Goal: Task Accomplishment & Management: Use online tool/utility

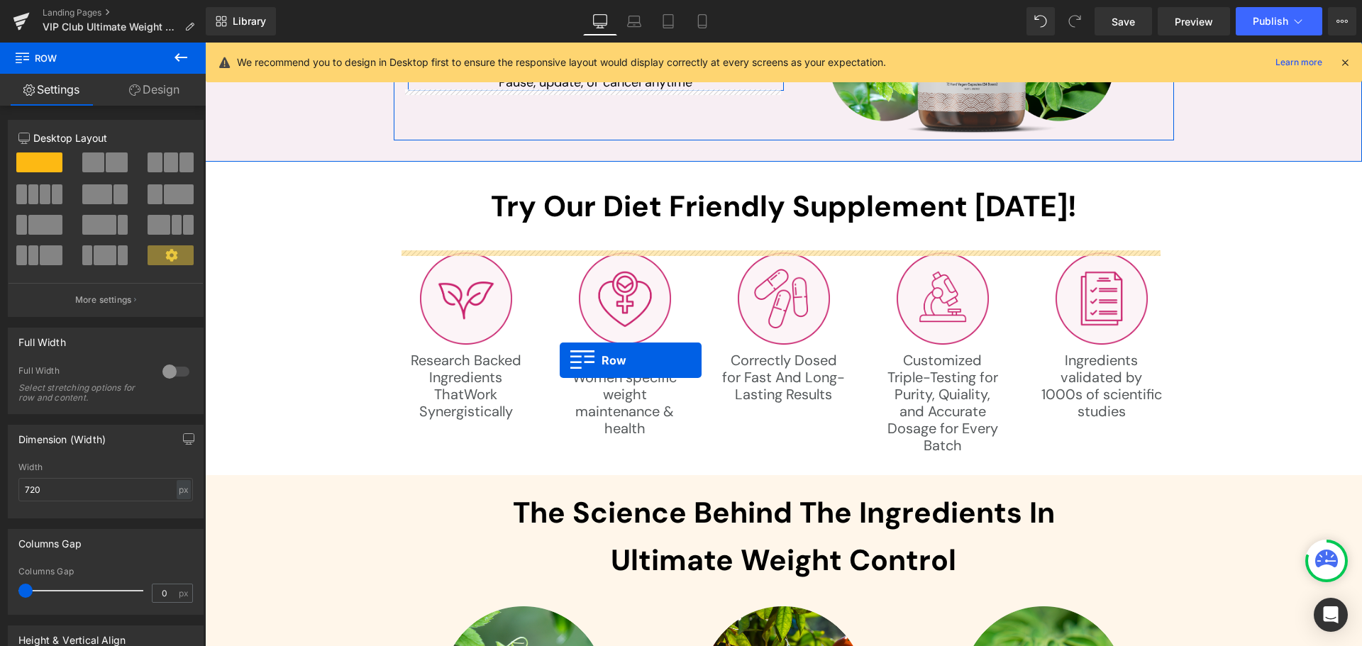
scroll to position [4397, 0]
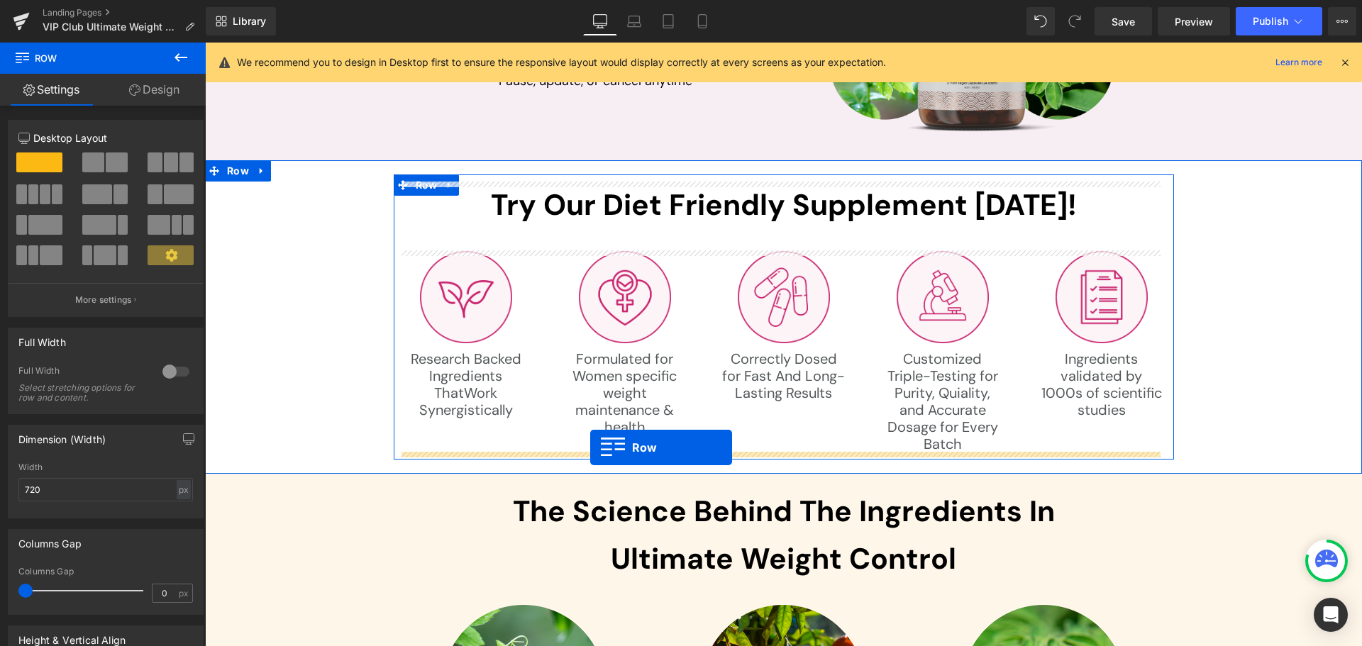
drag, startPoint x: 546, startPoint y: 283, endPoint x: 590, endPoint y: 448, distance: 170.3
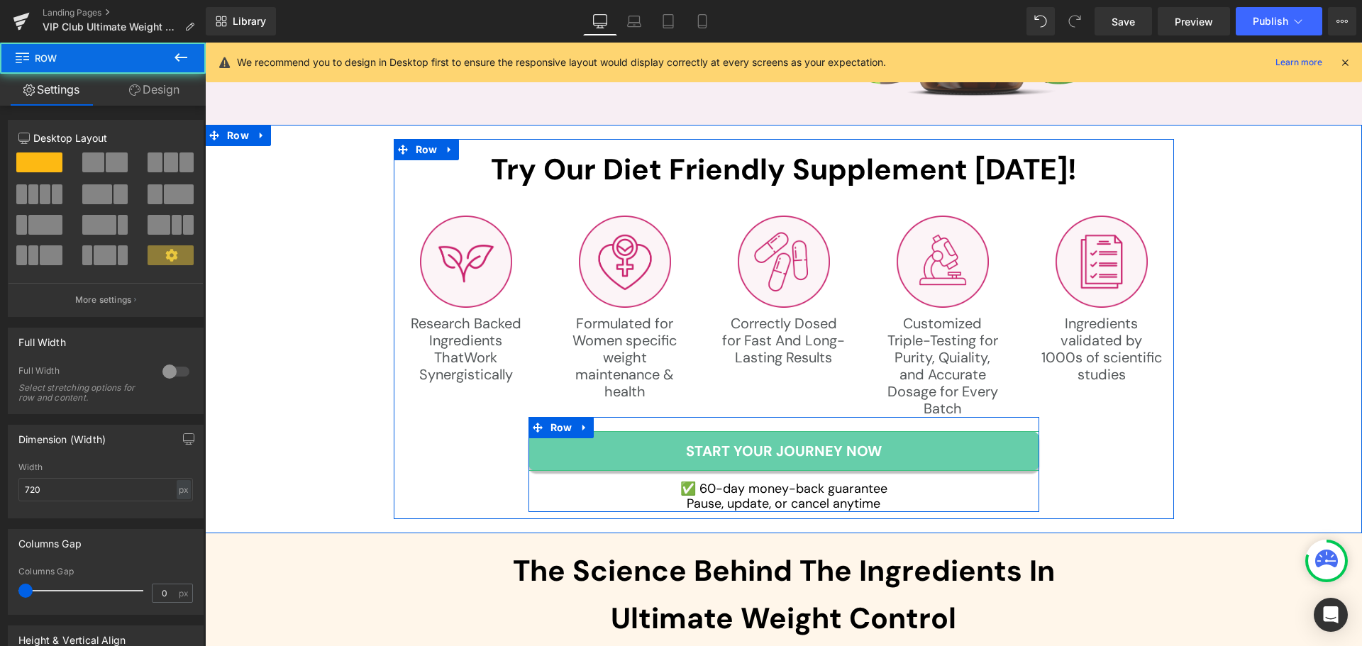
scroll to position [4362, 0]
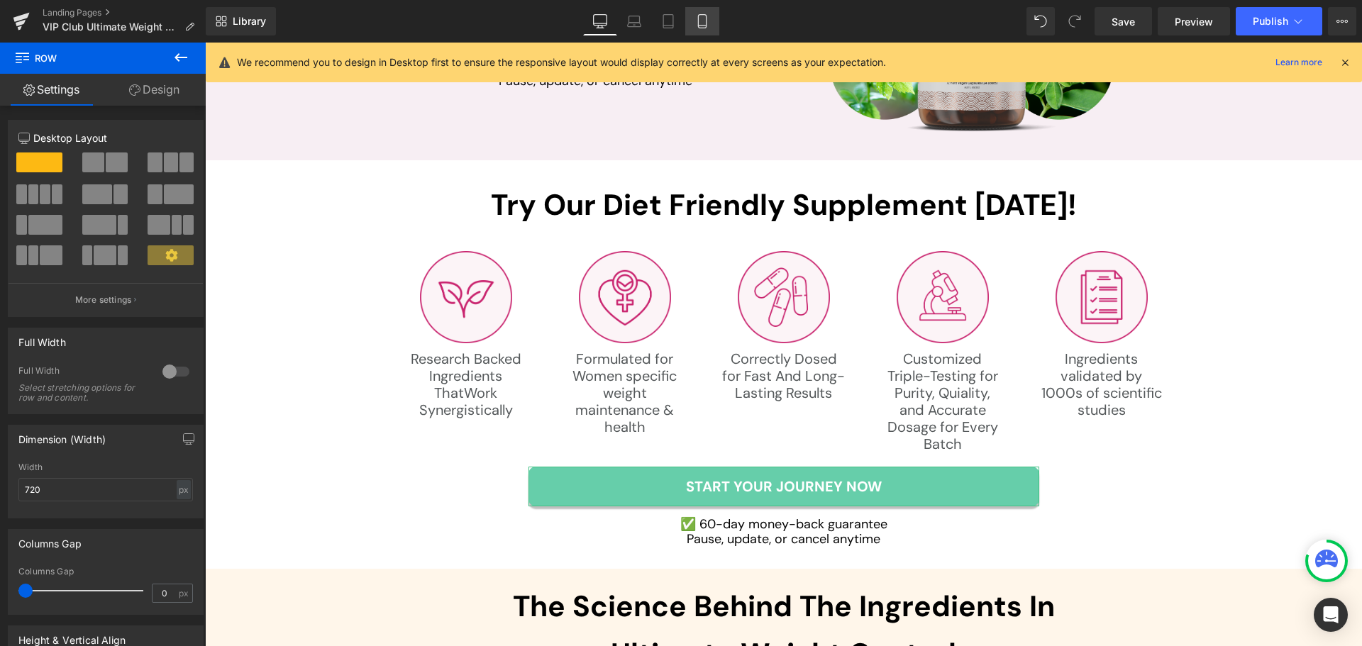
click at [706, 21] on icon at bounding box center [702, 21] width 8 height 13
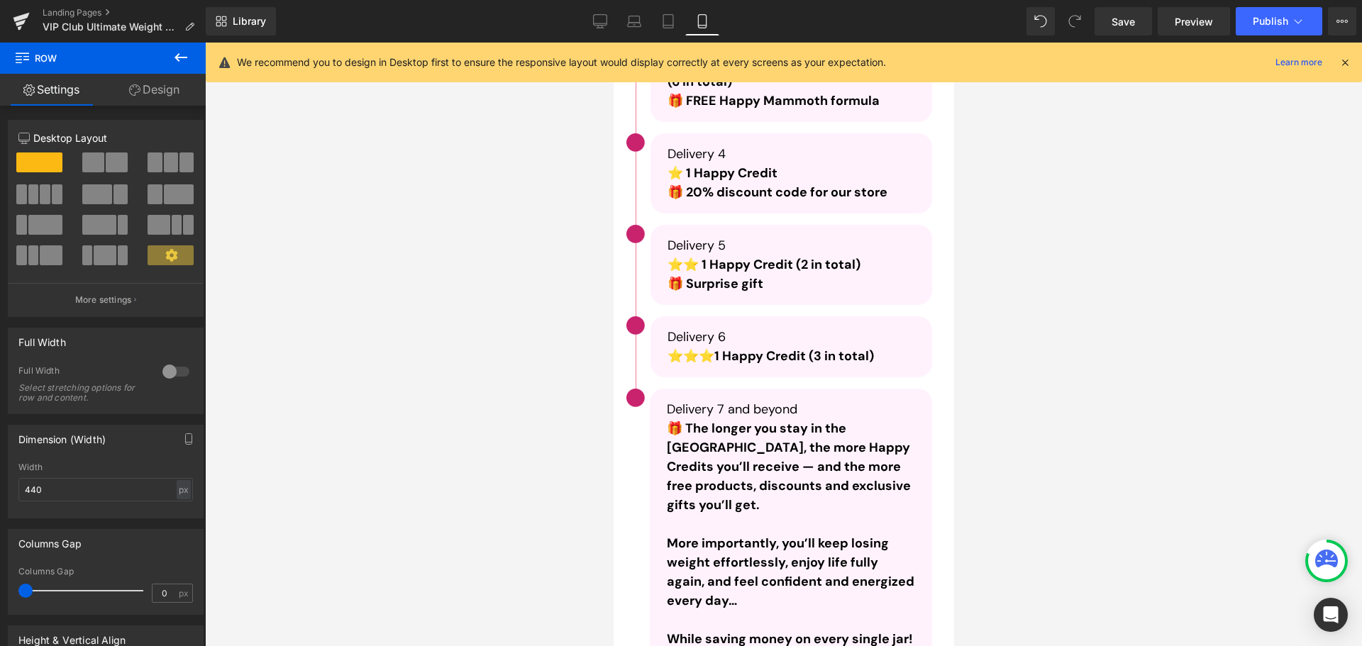
scroll to position [6558, 0]
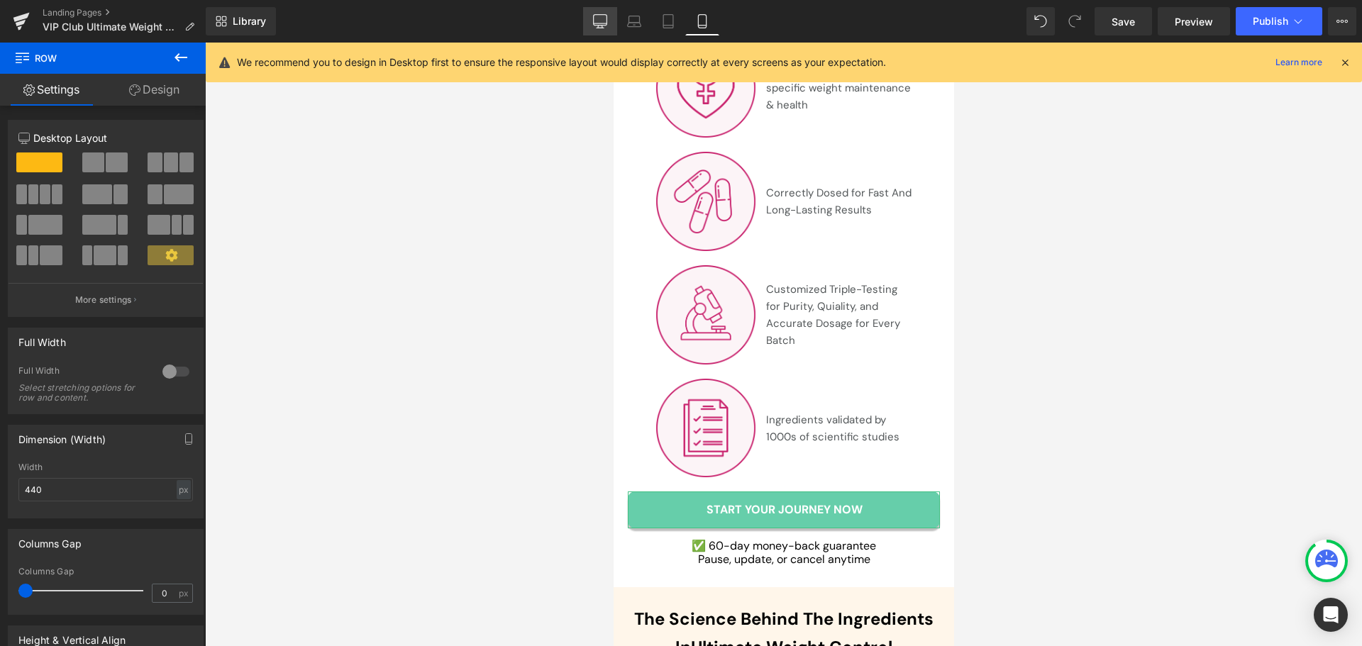
click at [609, 28] on link "Desktop" at bounding box center [600, 21] width 34 height 28
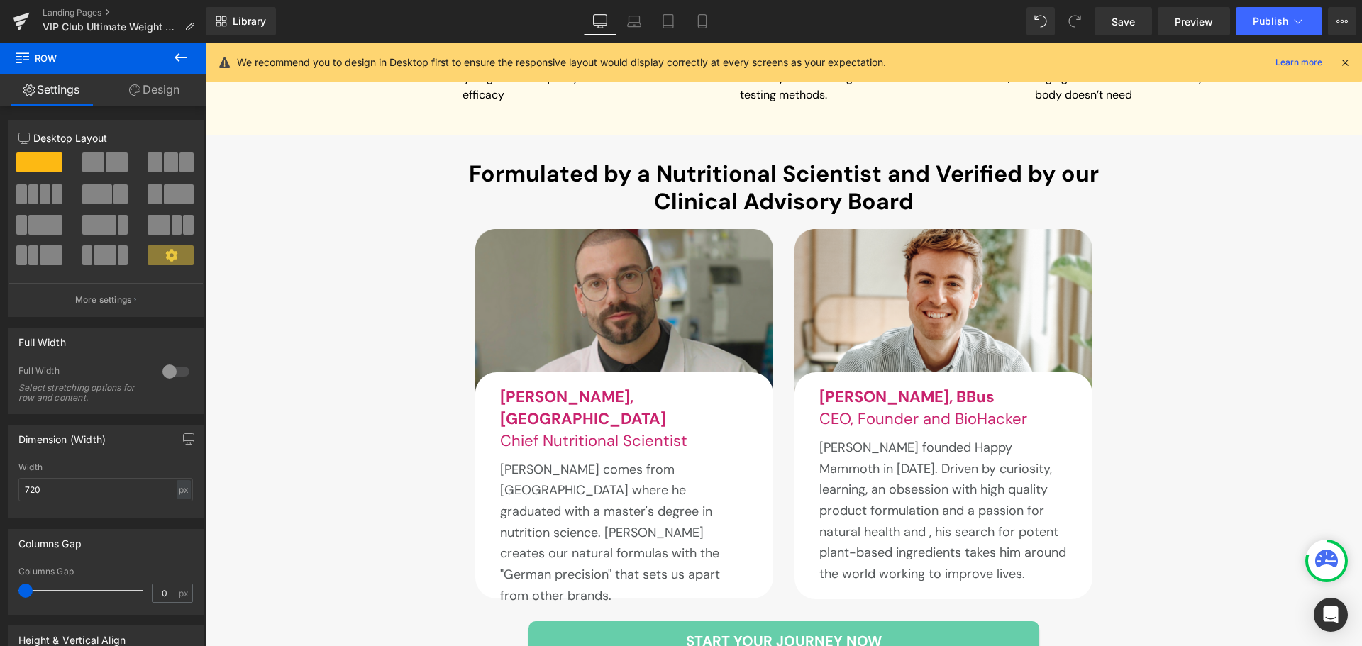
scroll to position [4362, 0]
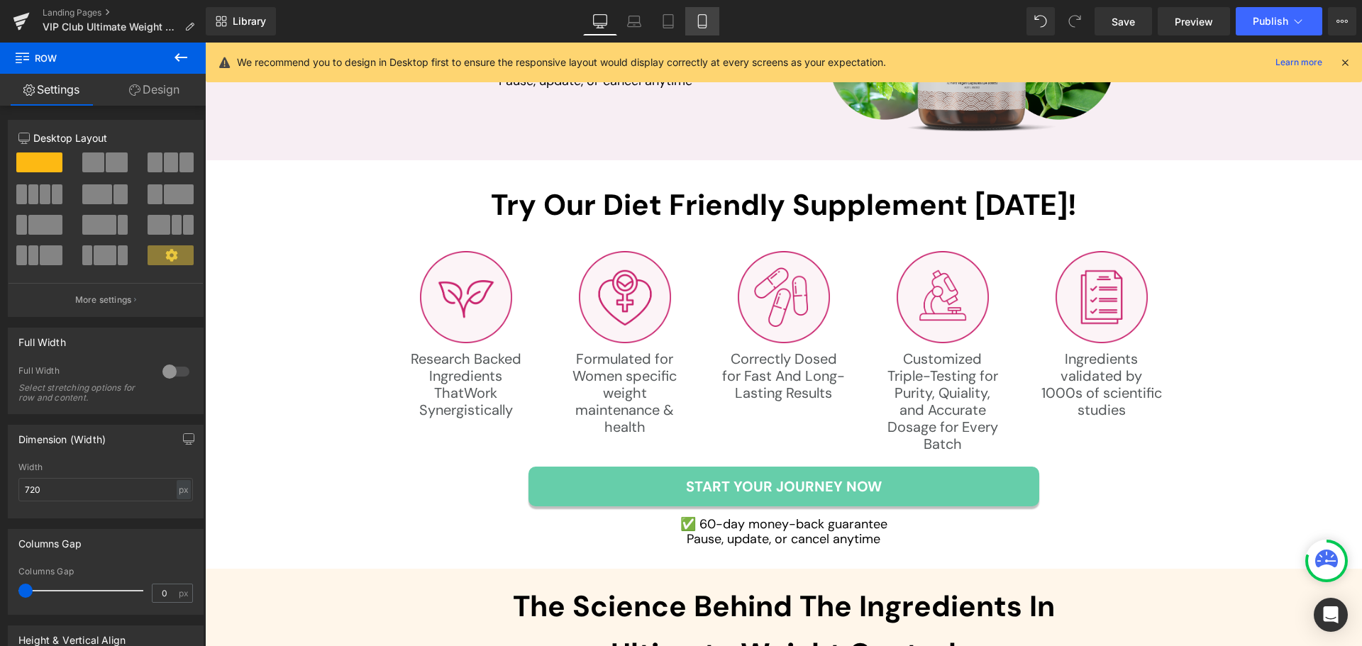
click at [706, 24] on icon at bounding box center [702, 21] width 14 height 14
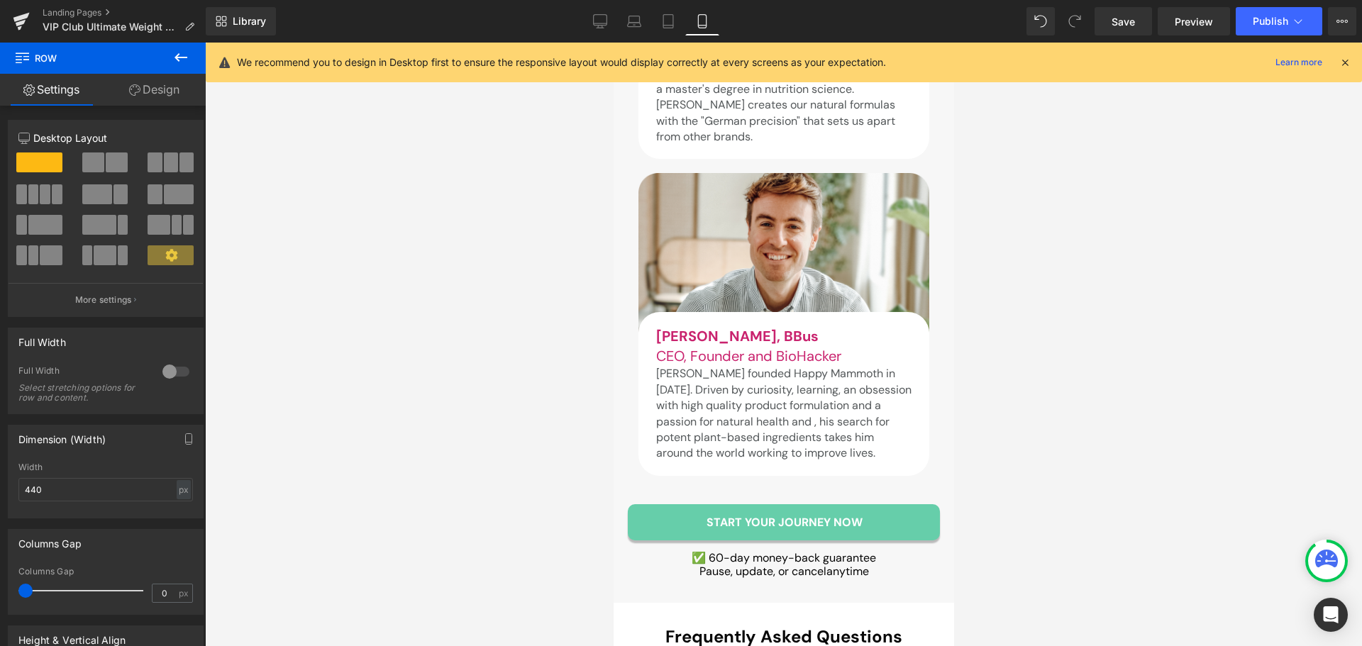
scroll to position [10600, 0]
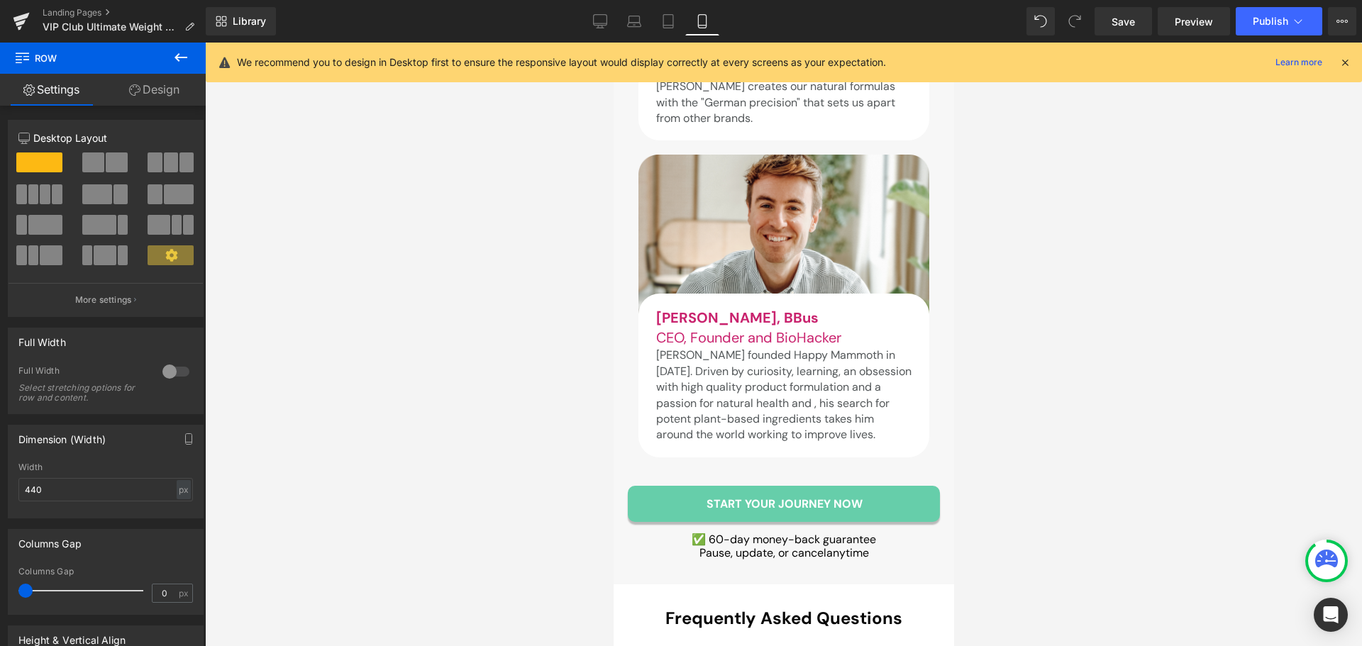
drag, startPoint x: 673, startPoint y: 19, endPoint x: 52, endPoint y: 55, distance: 622.3
click at [673, 19] on icon at bounding box center [668, 21] width 14 height 14
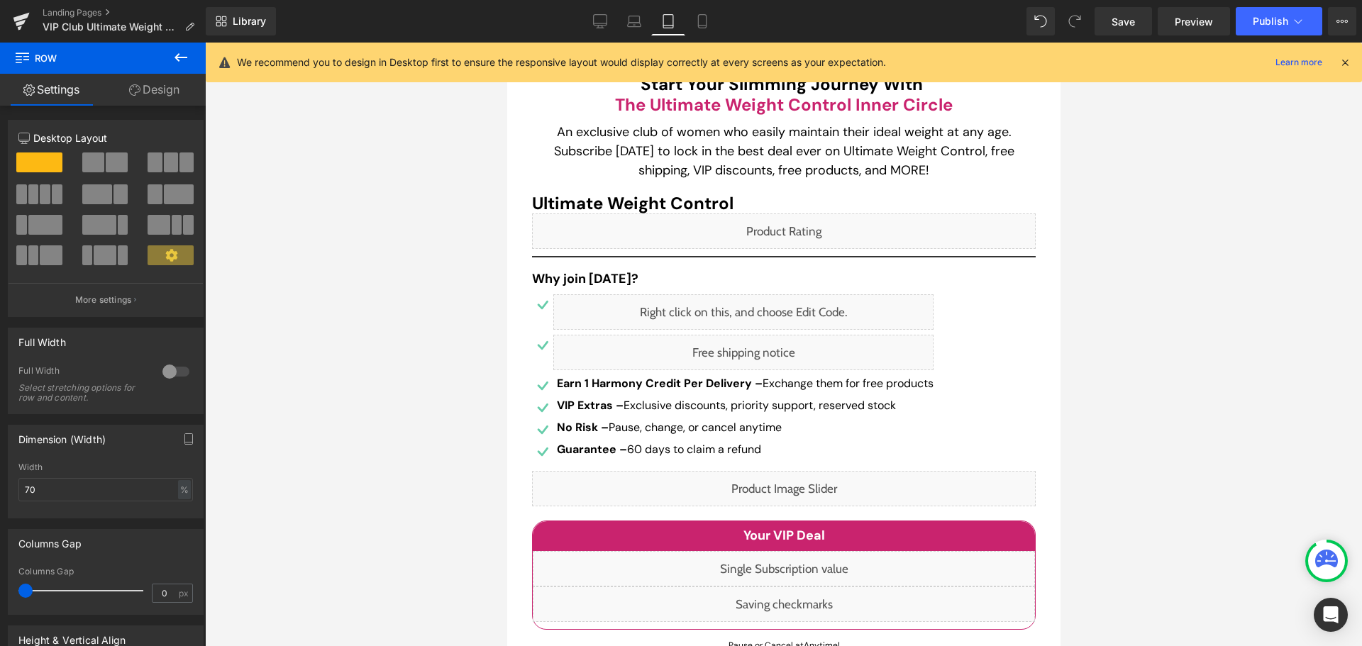
scroll to position [213, 0]
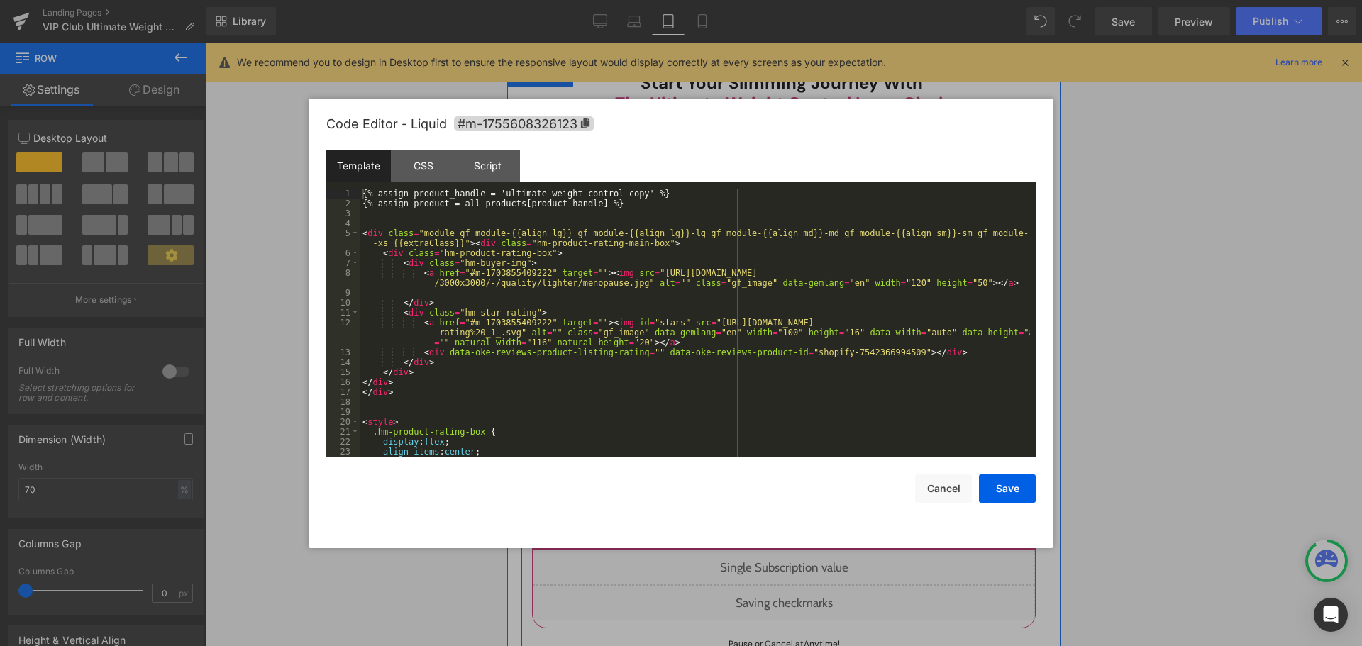
click at [797, 221] on div "Liquid" at bounding box center [783, 229] width 504 height 35
click at [934, 492] on button "Cancel" at bounding box center [943, 488] width 57 height 28
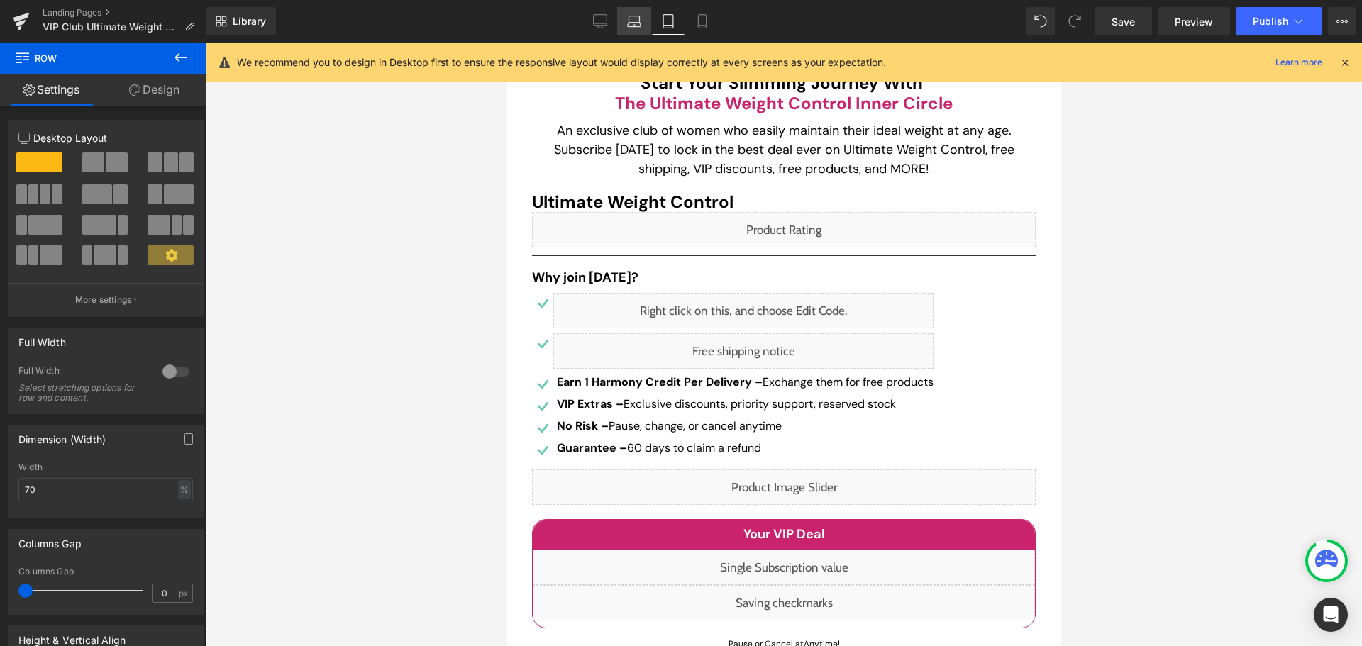
click at [636, 18] on icon at bounding box center [634, 21] width 14 height 14
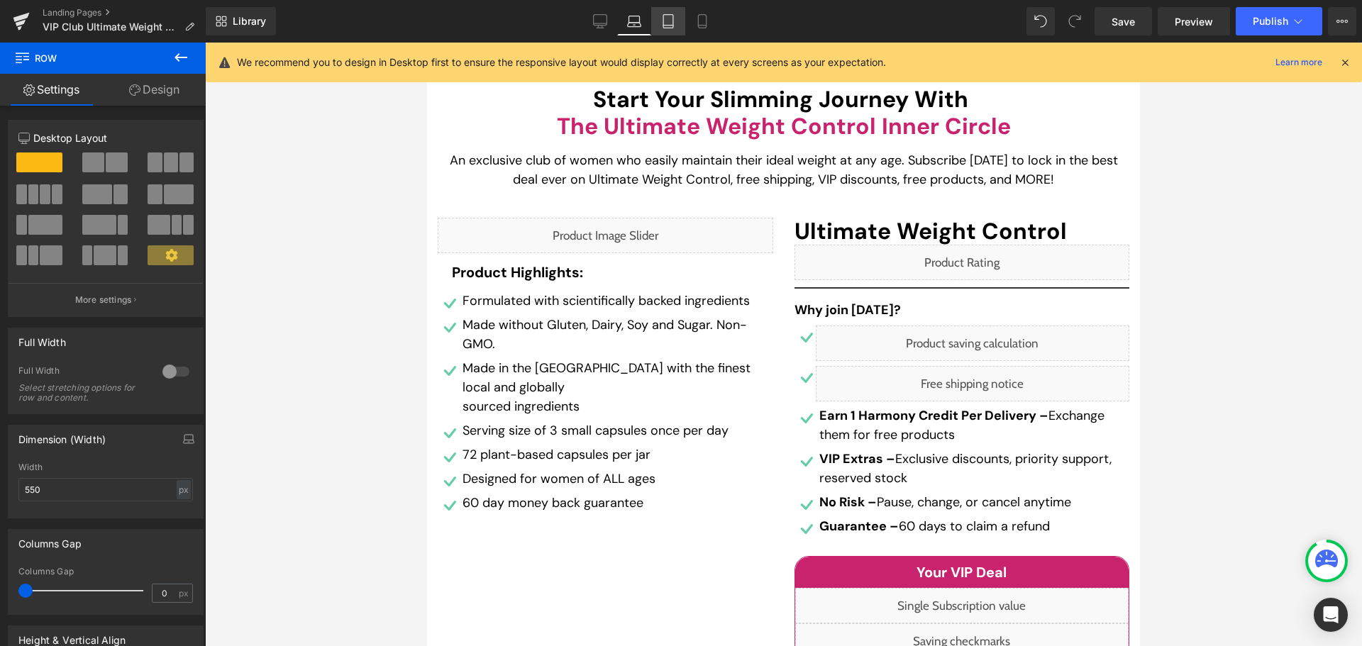
drag, startPoint x: 670, startPoint y: 25, endPoint x: 323, endPoint y: 219, distance: 397.5
click at [670, 26] on icon at bounding box center [668, 26] width 10 height 0
type input "70"
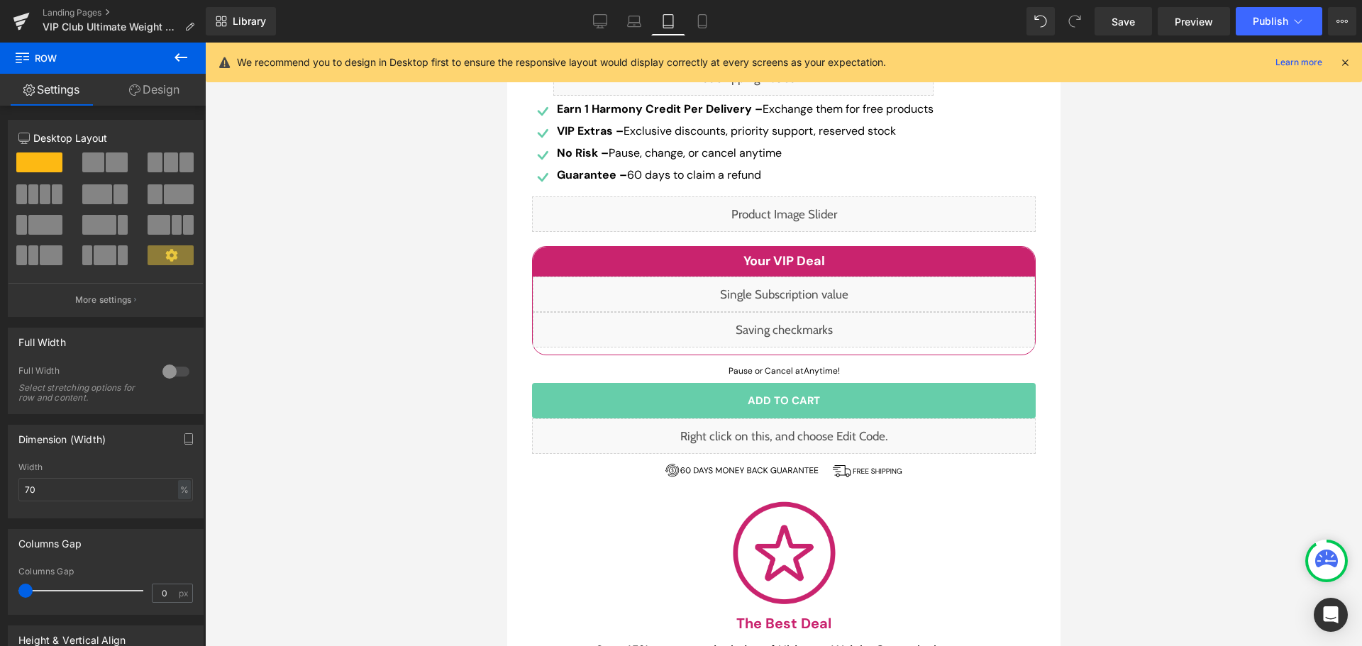
scroll to position [341, 0]
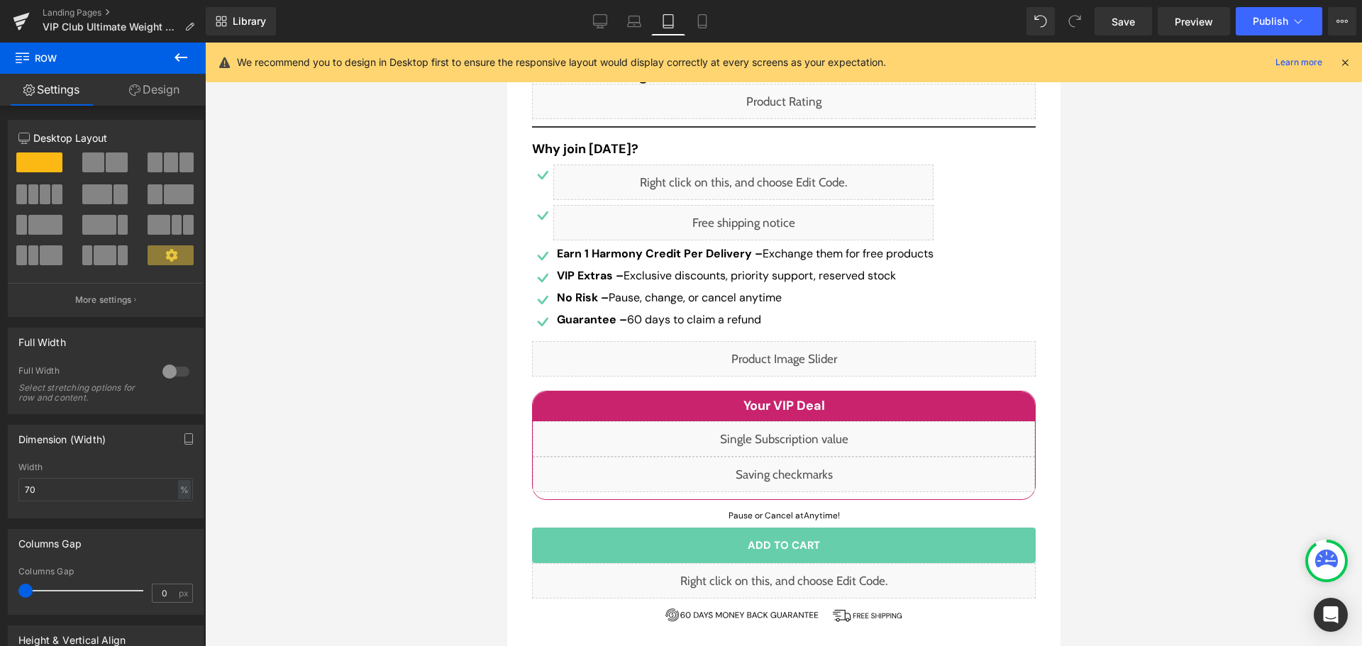
click at [813, 355] on div "Liquid" at bounding box center [783, 358] width 504 height 35
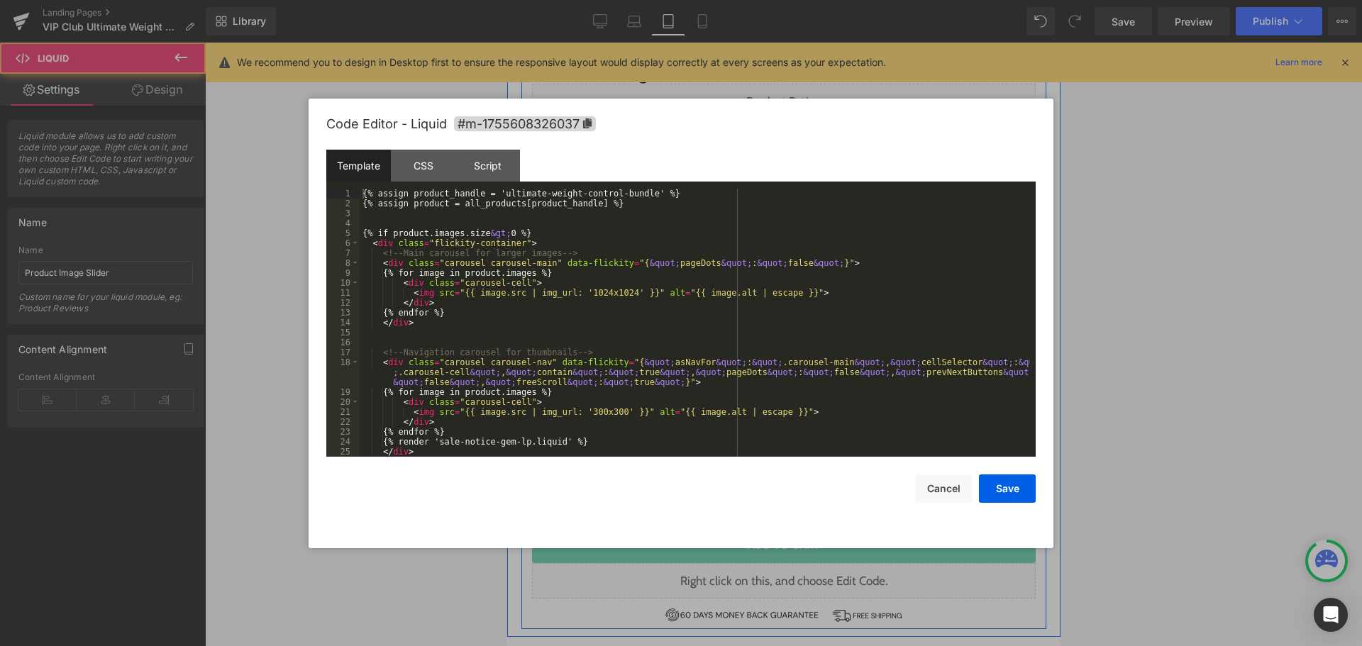
click at [800, 352] on div "Liquid" at bounding box center [783, 358] width 504 height 35
drag, startPoint x: 631, startPoint y: 193, endPoint x: 618, endPoint y: 193, distance: 13.5
click at [618, 193] on div "{% assign product_handle = 'ultimate-weight-control-bundle' %} {% assign produc…" at bounding box center [695, 333] width 670 height 288
click at [638, 196] on div "{% assign product_handle = 'ultimate-weight-control-bundle' %} {% assign produc…" at bounding box center [695, 333] width 670 height 288
click at [633, 194] on div "{% assign product_handle = 'ultimate-weight-control-bundle' %} {% assign produc…" at bounding box center [695, 333] width 670 height 288
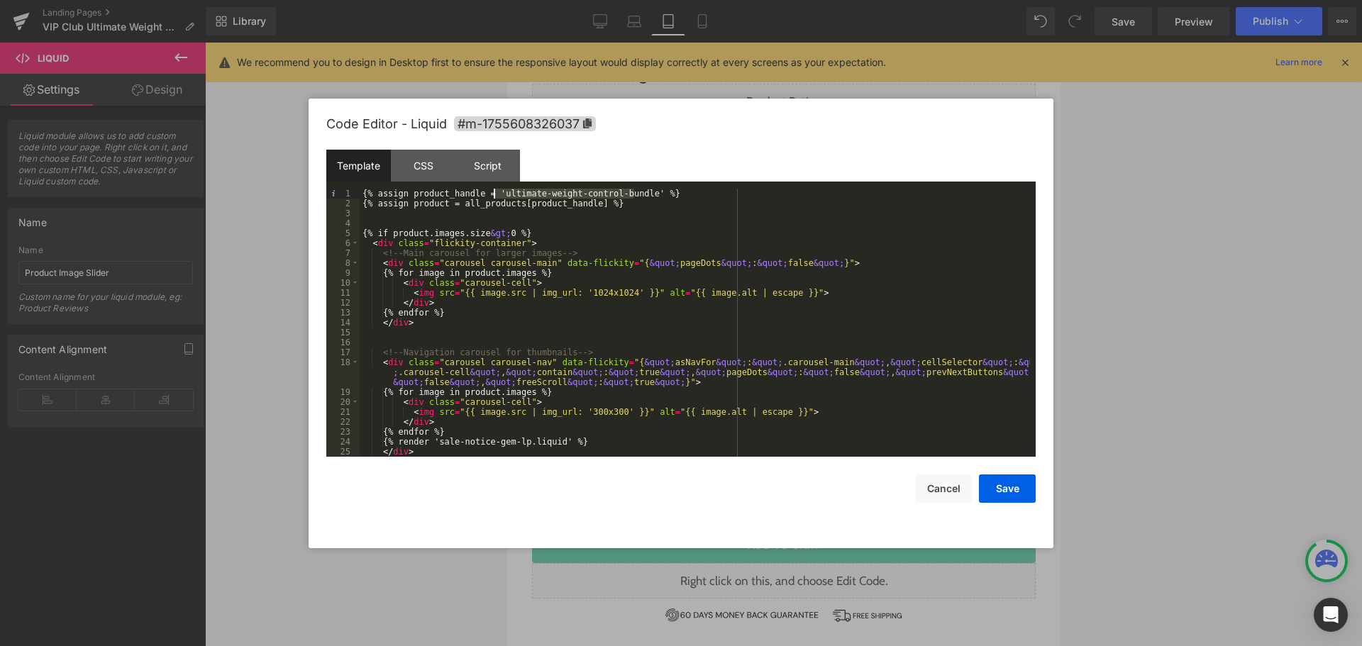
click at [495, 194] on div "{% assign product_handle = 'ultimate-weight-control-bundle' %} {% assign produc…" at bounding box center [695, 333] width 670 height 288
click at [1009, 492] on button "Save" at bounding box center [1007, 488] width 57 height 28
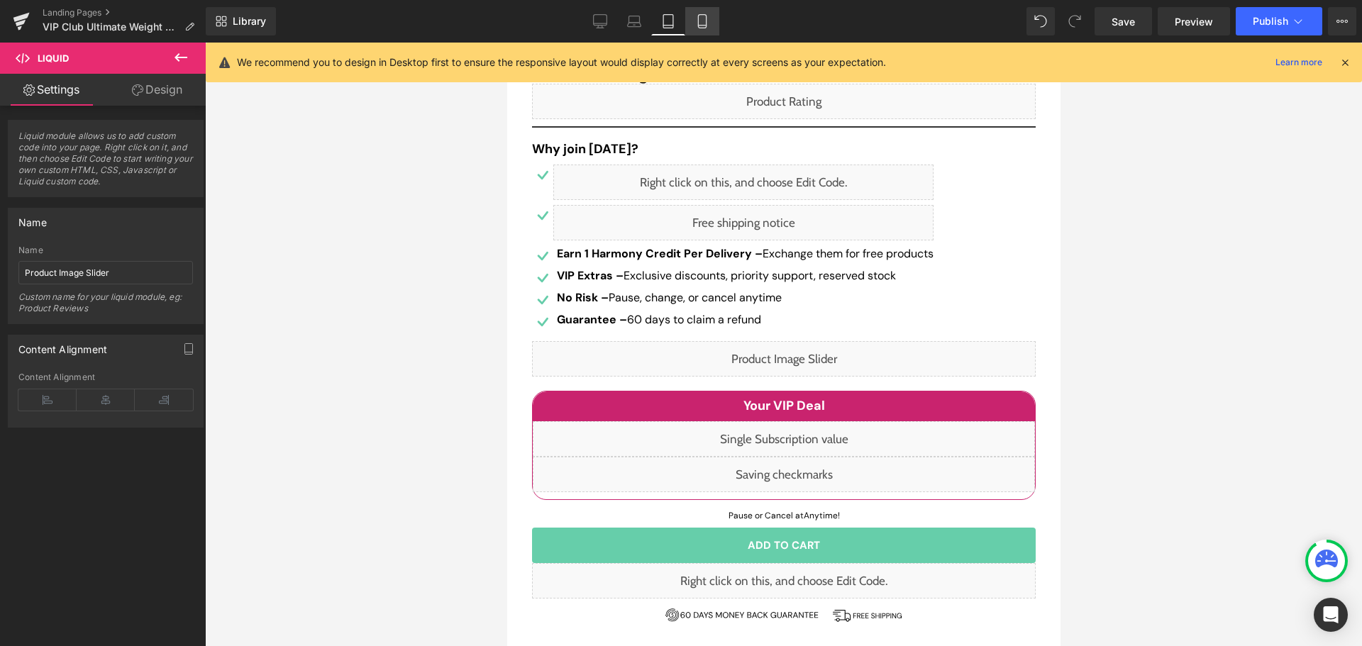
click at [709, 23] on icon at bounding box center [702, 21] width 14 height 14
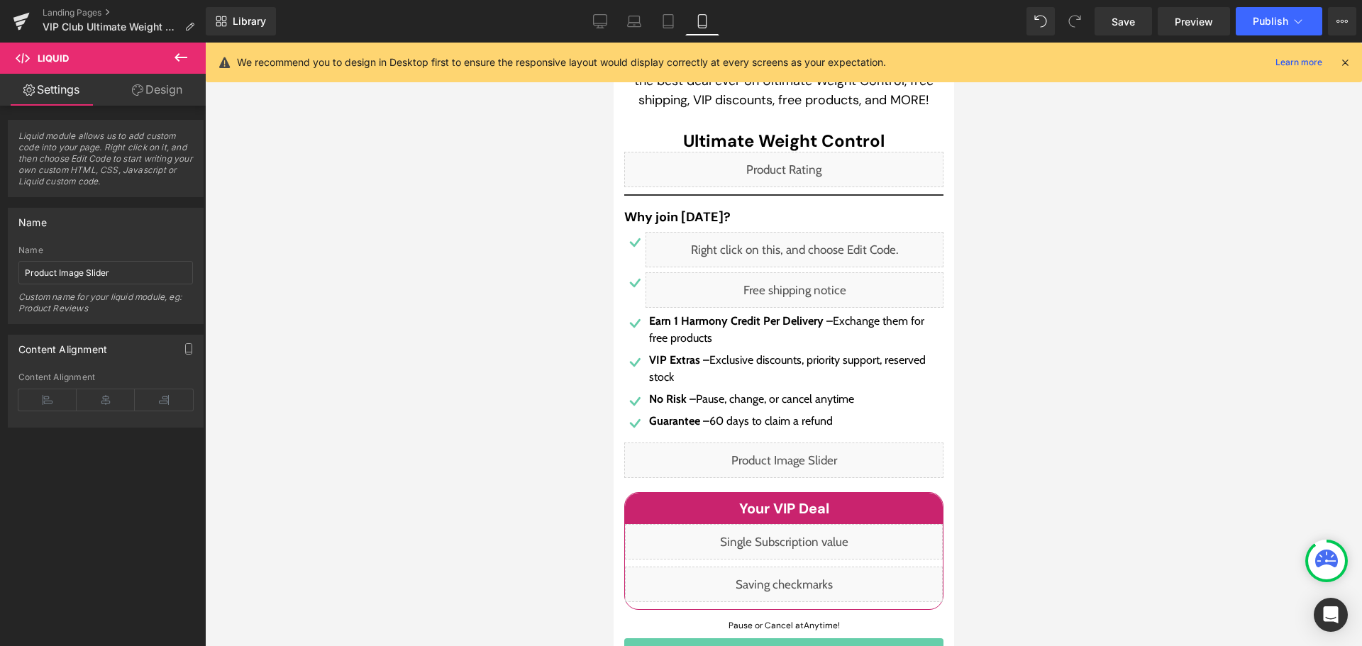
scroll to position [443, 0]
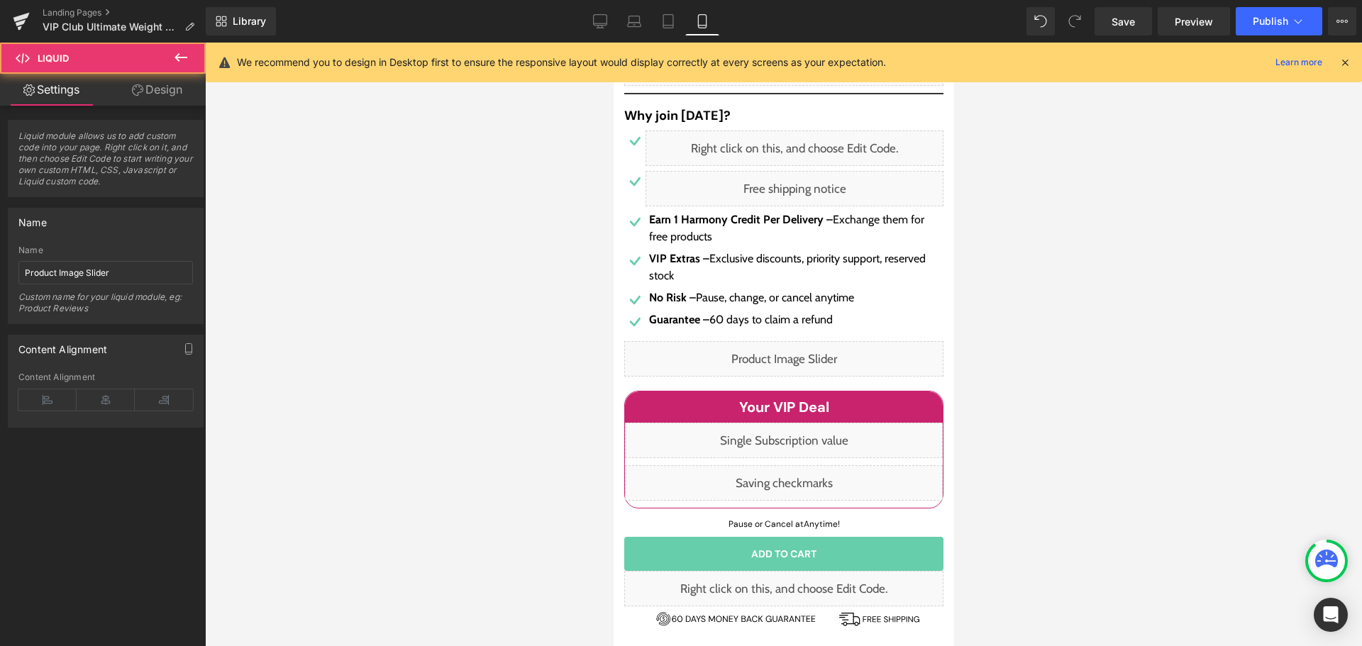
click at [801, 365] on div "Liquid" at bounding box center [782, 358] width 319 height 35
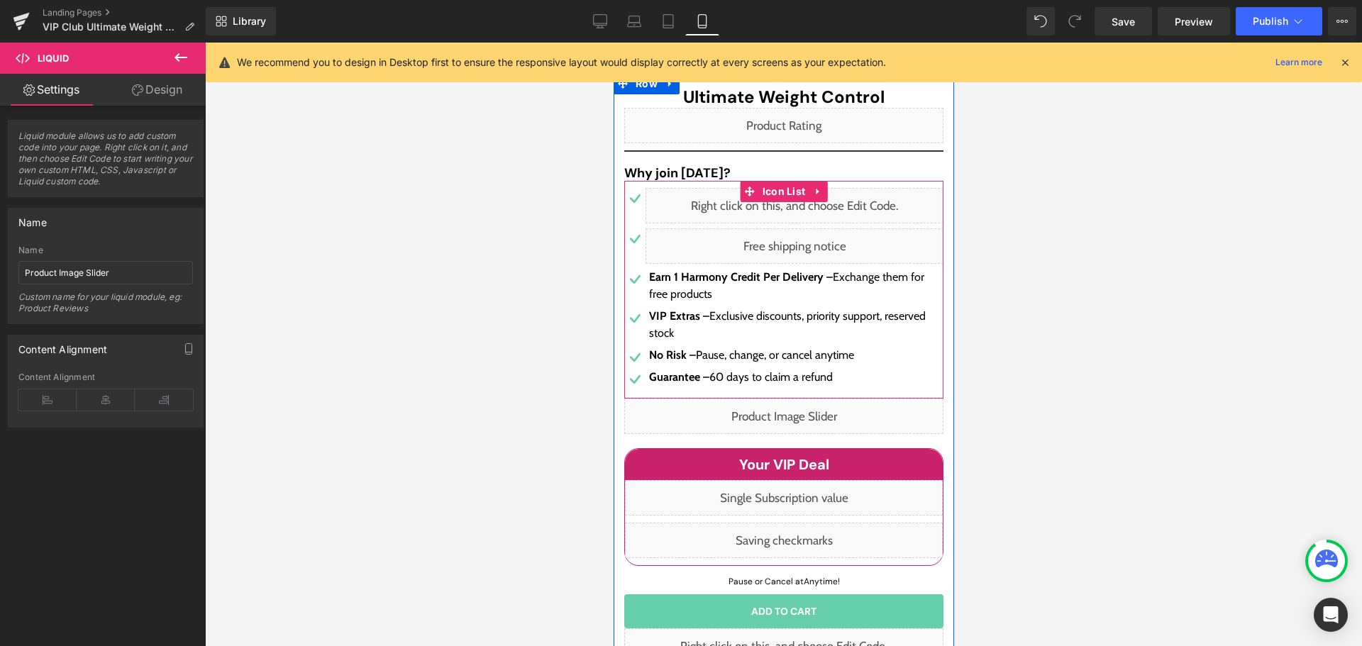
scroll to position [301, 0]
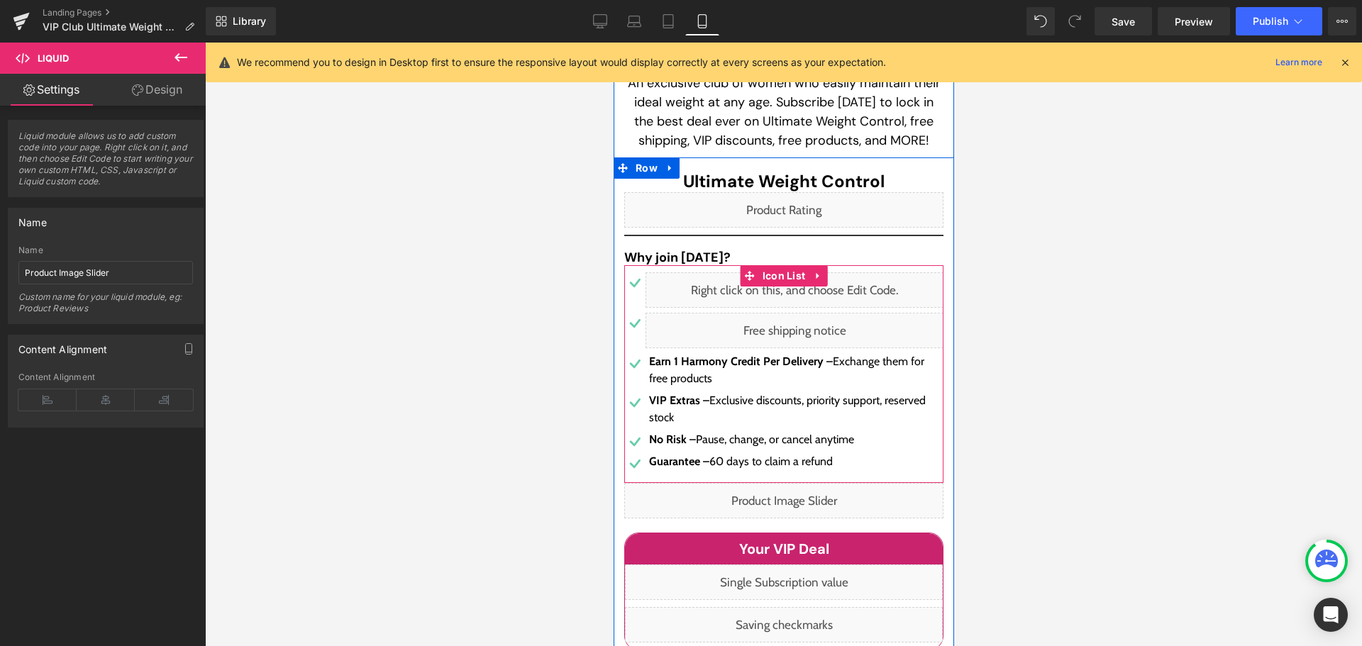
click at [801, 289] on div "Liquid" at bounding box center [794, 289] width 298 height 35
click at [799, 205] on div "Liquid" at bounding box center [782, 209] width 319 height 35
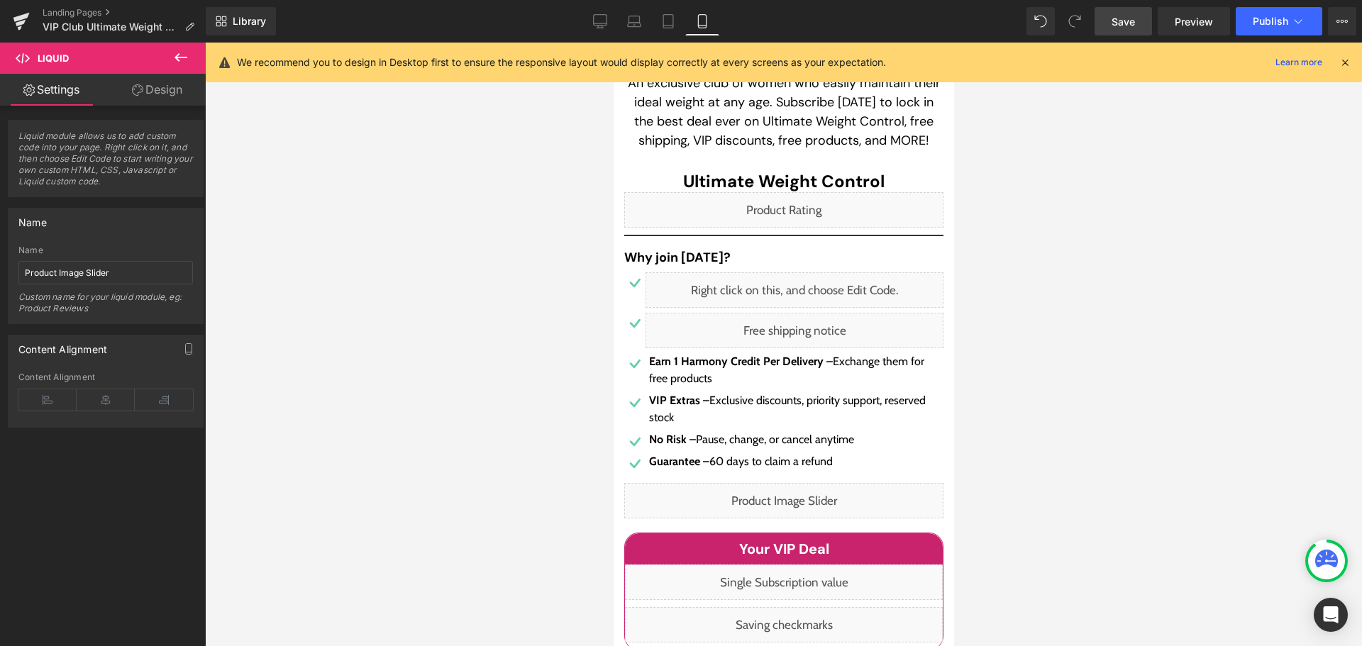
click at [1115, 21] on span "Save" at bounding box center [1122, 21] width 23 height 15
click at [1138, 16] on link "Save" at bounding box center [1122, 21] width 57 height 28
click at [1220, 282] on div at bounding box center [783, 345] width 1157 height 604
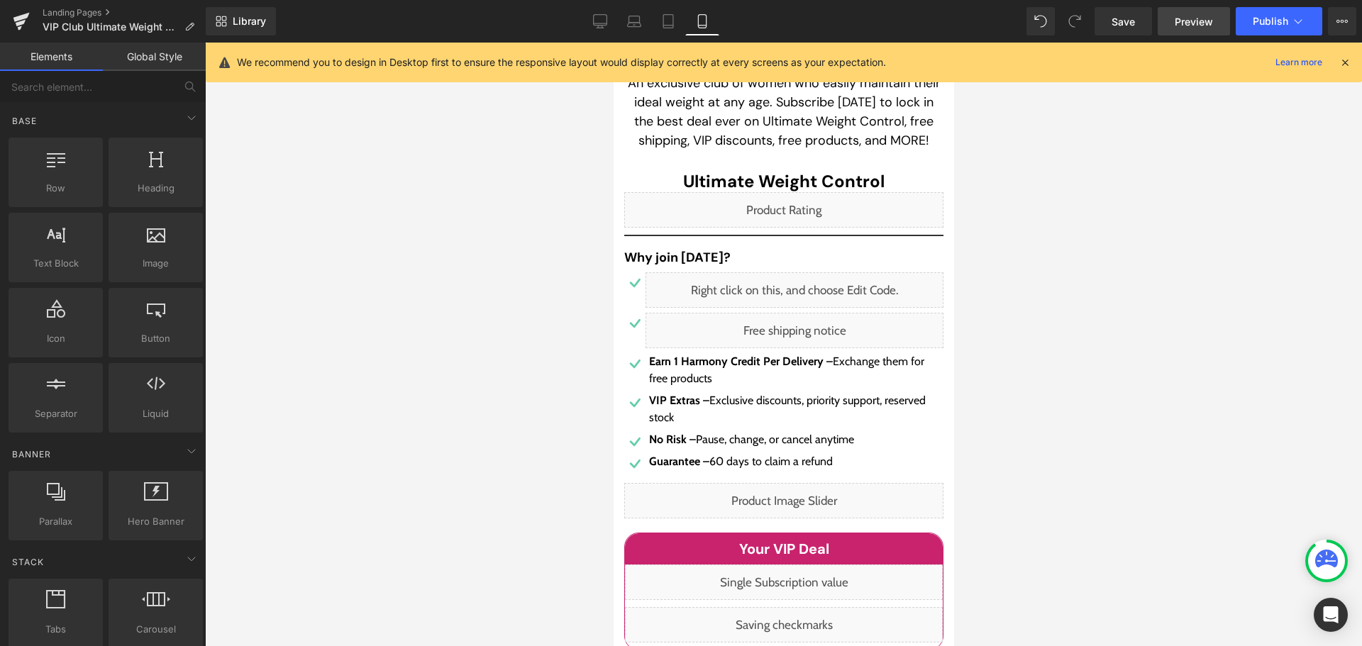
click at [1206, 21] on span "Preview" at bounding box center [1193, 21] width 38 height 15
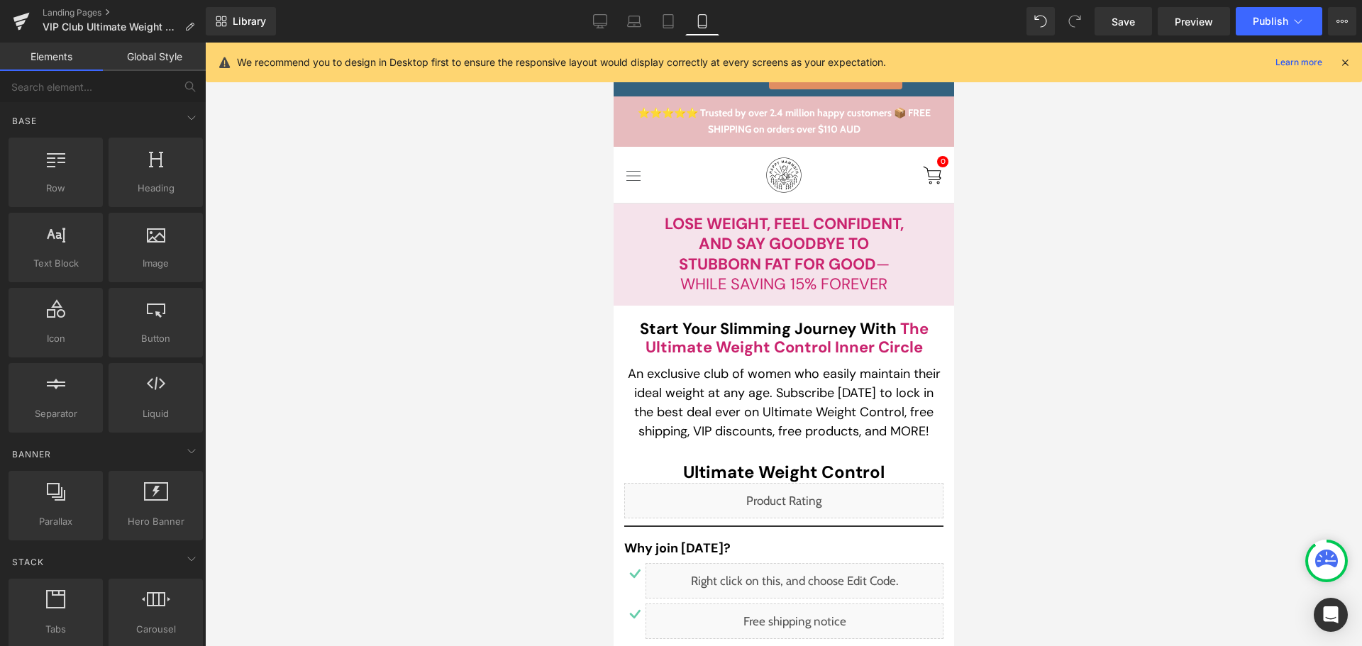
scroll to position [0, 0]
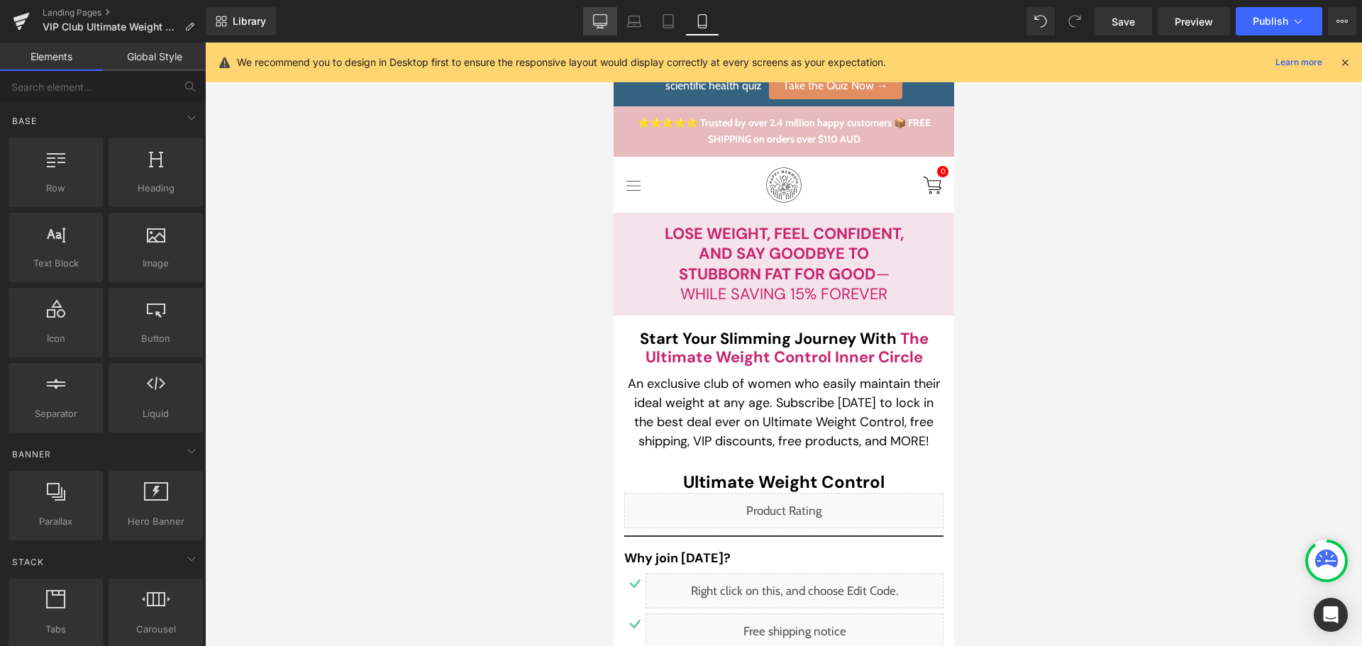
click at [608, 24] on link "Desktop" at bounding box center [600, 21] width 34 height 28
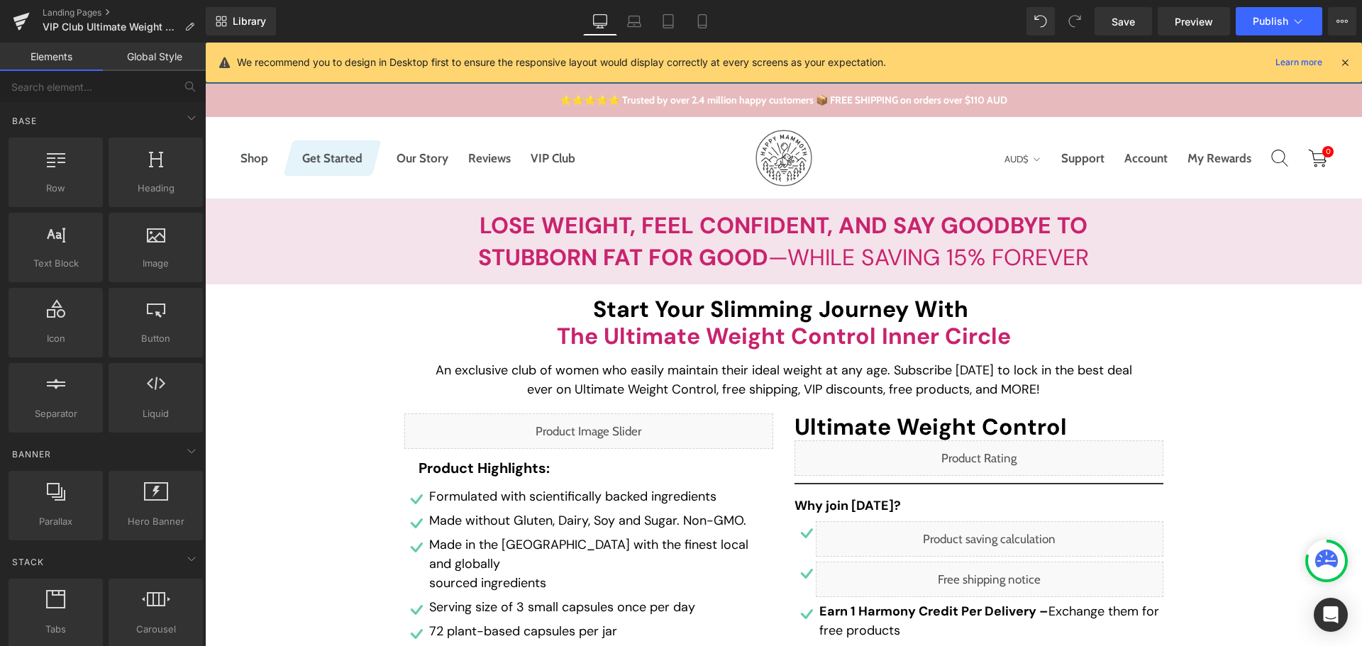
scroll to position [157, 0]
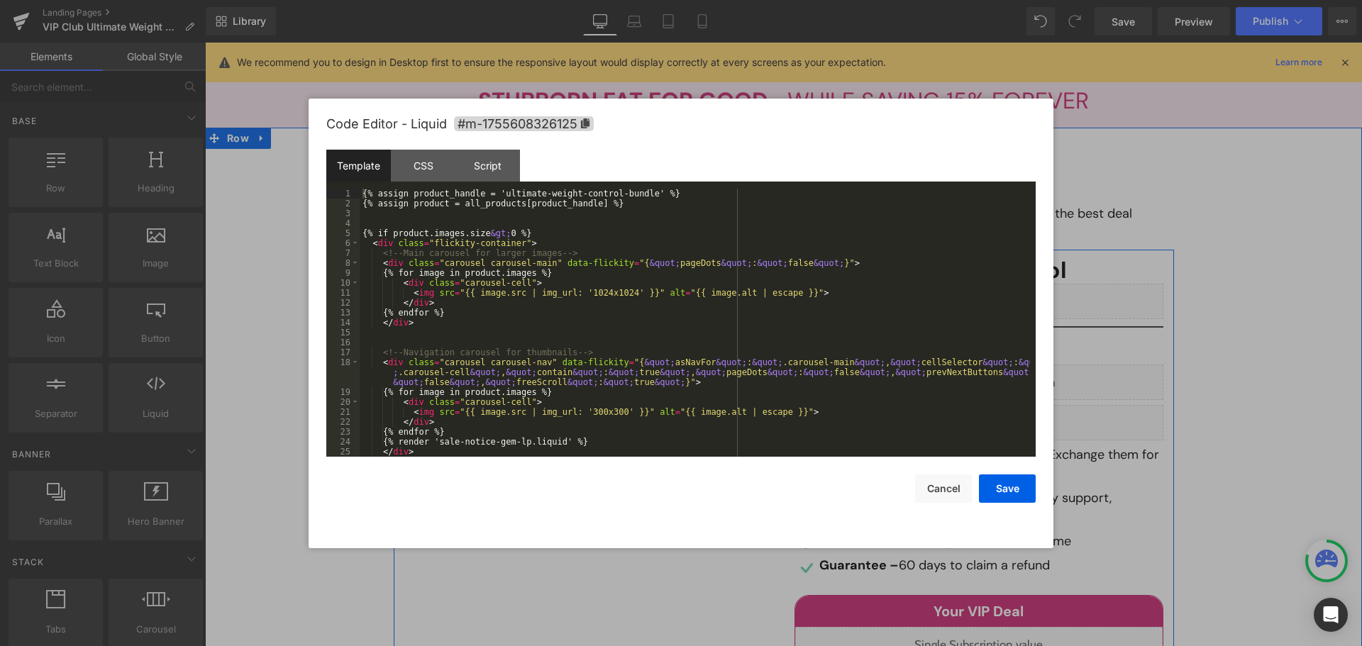
click at [605, 272] on div "Liquid" at bounding box center [588, 274] width 369 height 35
click at [650, 211] on div "{% assign product_handle = 'ultimate-weight-control-bundle' %} {% assign produc…" at bounding box center [695, 333] width 670 height 288
click at [633, 194] on div "{% assign product_handle = 'ultimate-weight-control-bundle' %} {% assign produc…" at bounding box center [695, 333] width 670 height 288
click at [496, 193] on div "{% assign product_handle = 'ultimate-weight-control-bundle' %} {% assign produc…" at bounding box center [695, 333] width 670 height 288
click at [494, 194] on div "{% assign product_handle = 'ultimate-weight-control-bundle' %} {% assign produc…" at bounding box center [695, 333] width 670 height 288
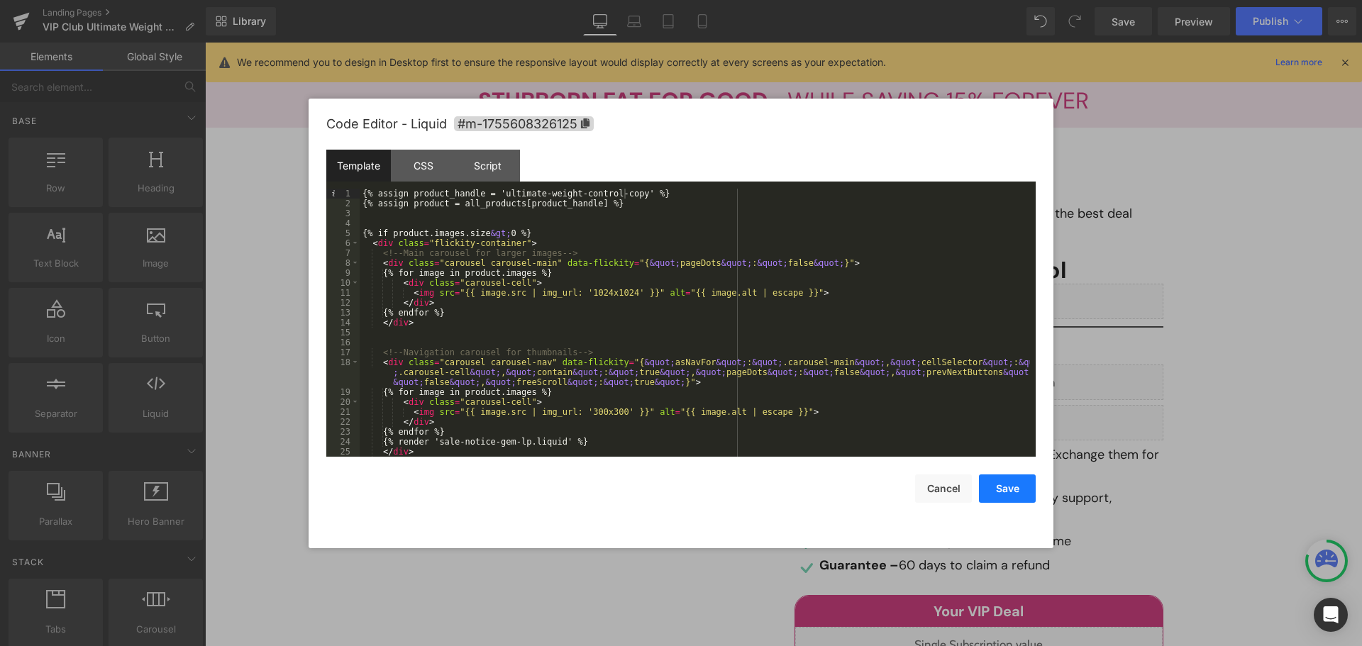
drag, startPoint x: 1017, startPoint y: 498, endPoint x: 812, endPoint y: 455, distance: 209.5
click at [1017, 498] on button "Save" at bounding box center [1007, 488] width 57 height 28
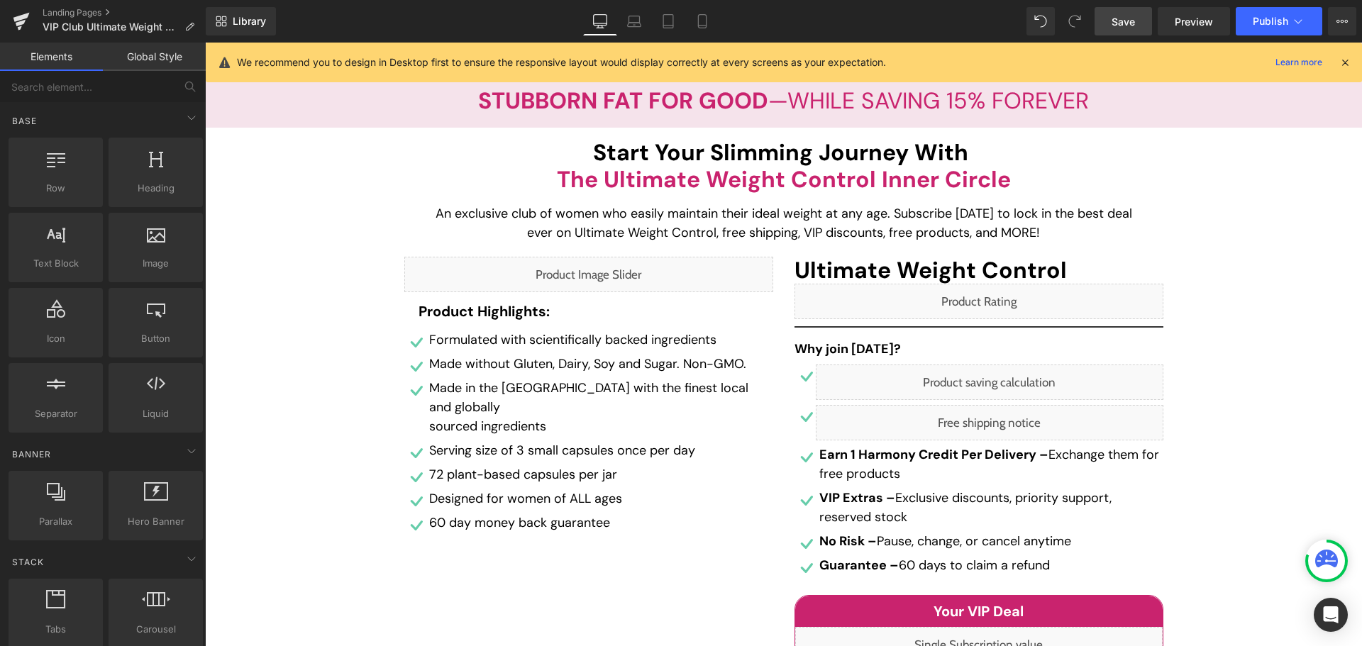
click at [1129, 28] on span "Save" at bounding box center [1122, 21] width 23 height 15
click at [1199, 16] on span "Preview" at bounding box center [1193, 21] width 38 height 15
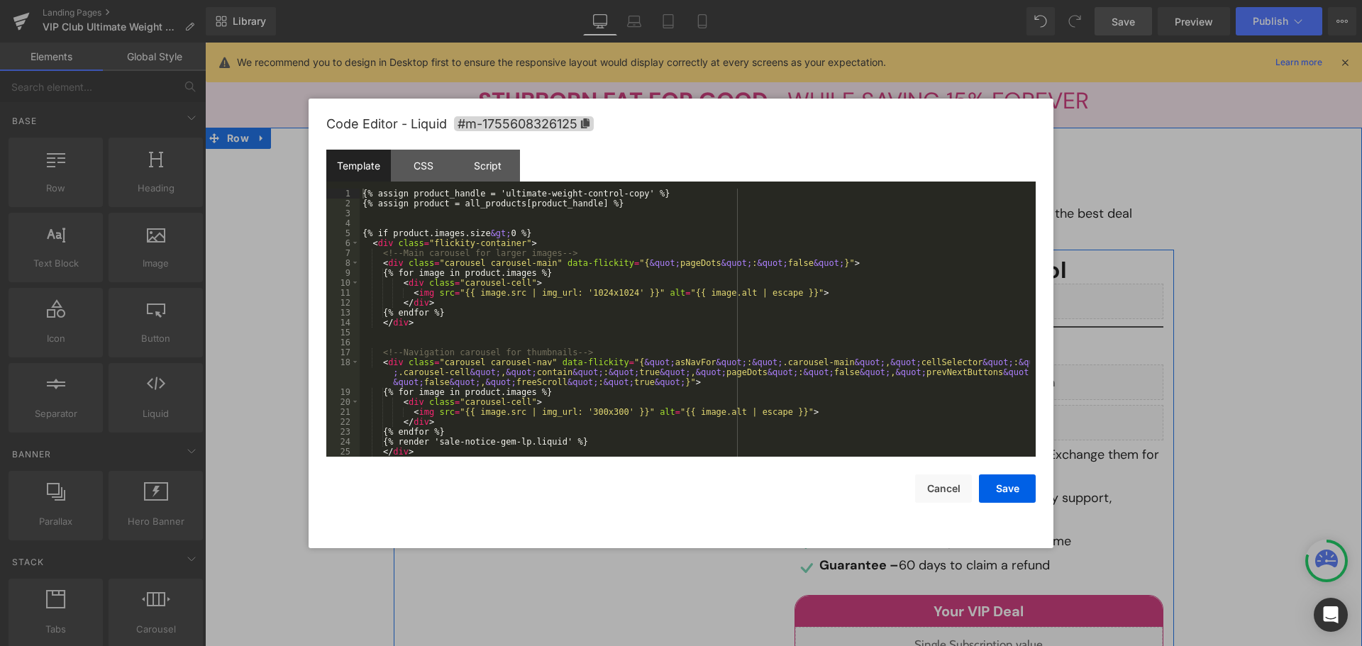
click at [607, 267] on div "Liquid" at bounding box center [588, 274] width 369 height 35
click at [948, 494] on button "Cancel" at bounding box center [943, 488] width 57 height 28
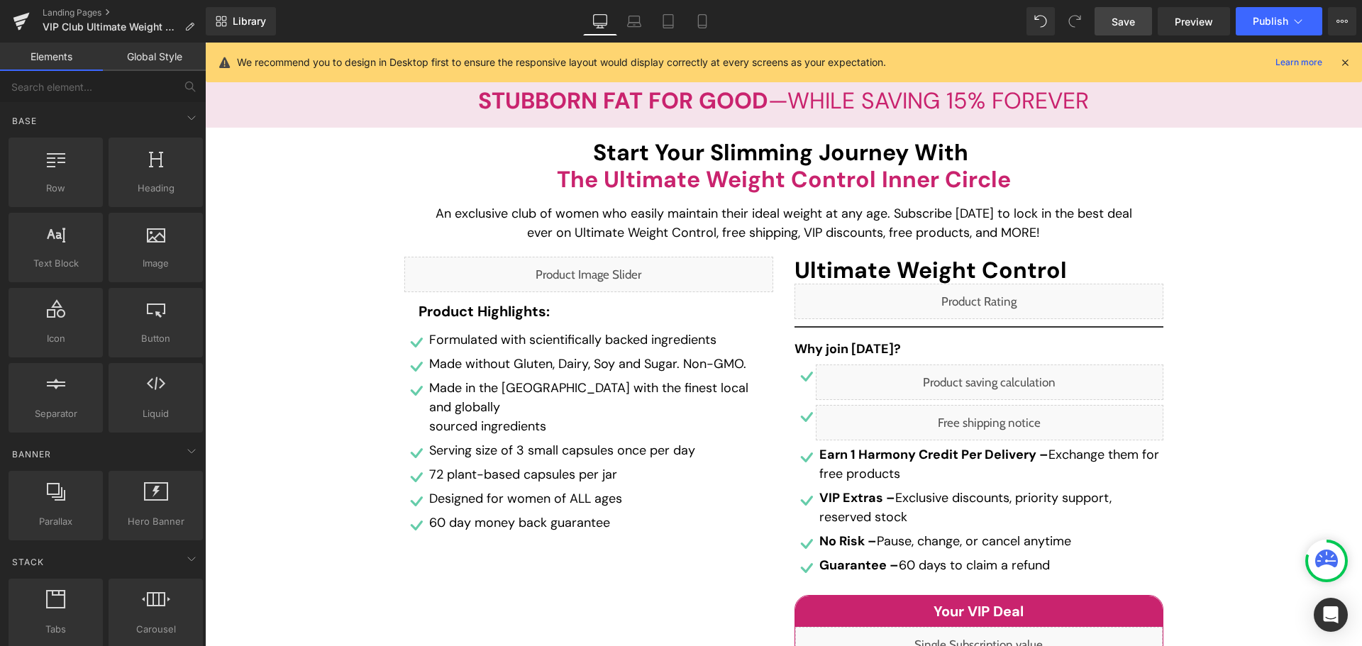
click at [1123, 20] on span "Save" at bounding box center [1122, 21] width 23 height 15
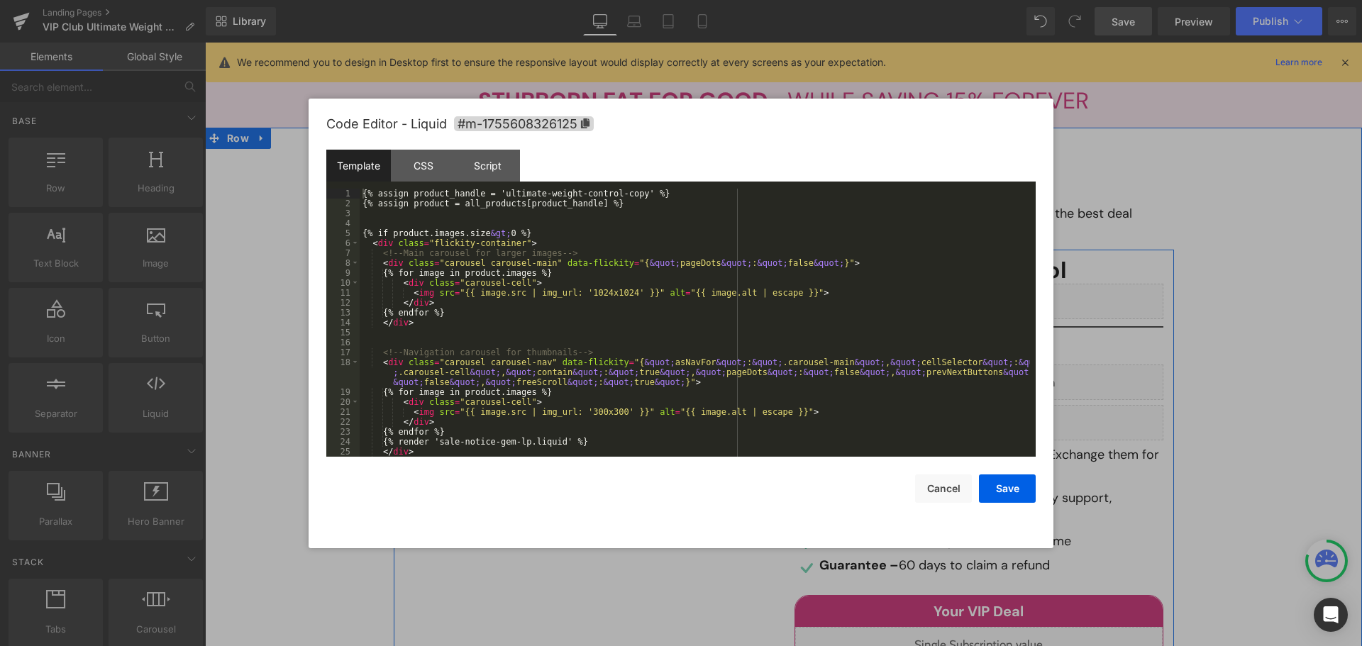
click at [609, 267] on div "Liquid" at bounding box center [588, 274] width 369 height 35
drag, startPoint x: 945, startPoint y: 489, endPoint x: 780, endPoint y: 360, distance: 209.1
click at [945, 489] on button "Cancel" at bounding box center [943, 488] width 57 height 28
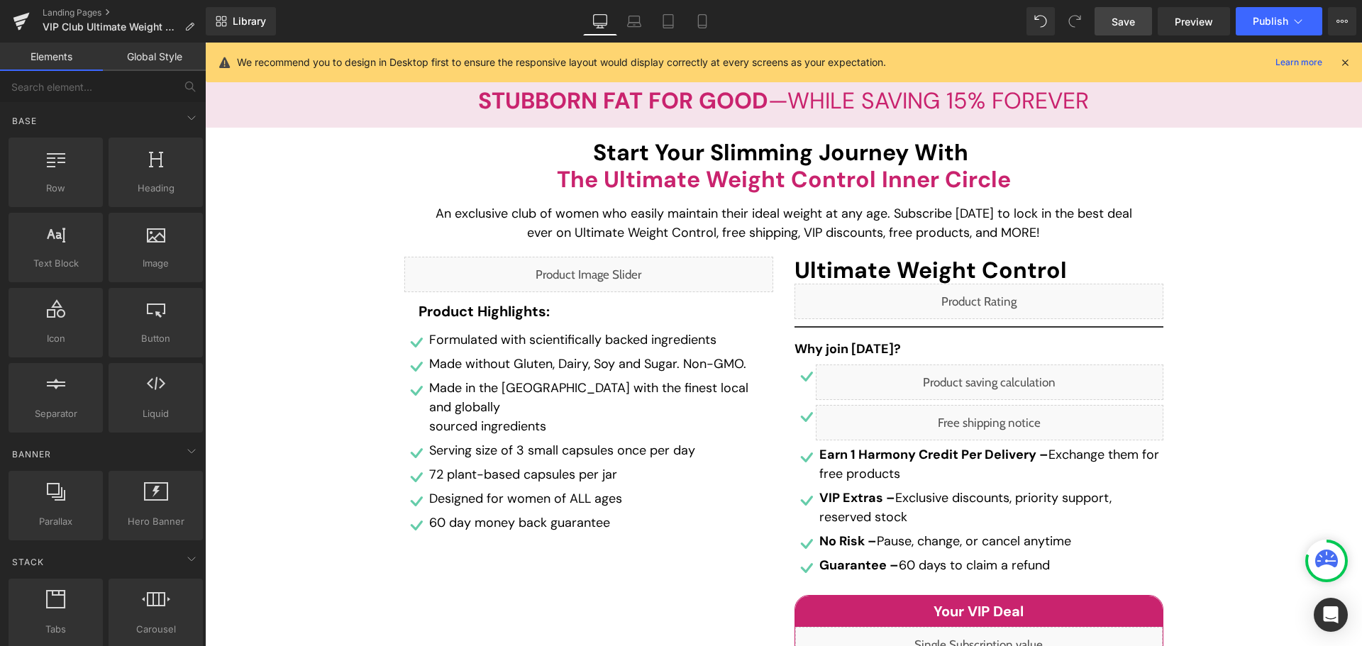
click at [1117, 20] on span "Save" at bounding box center [1122, 21] width 23 height 15
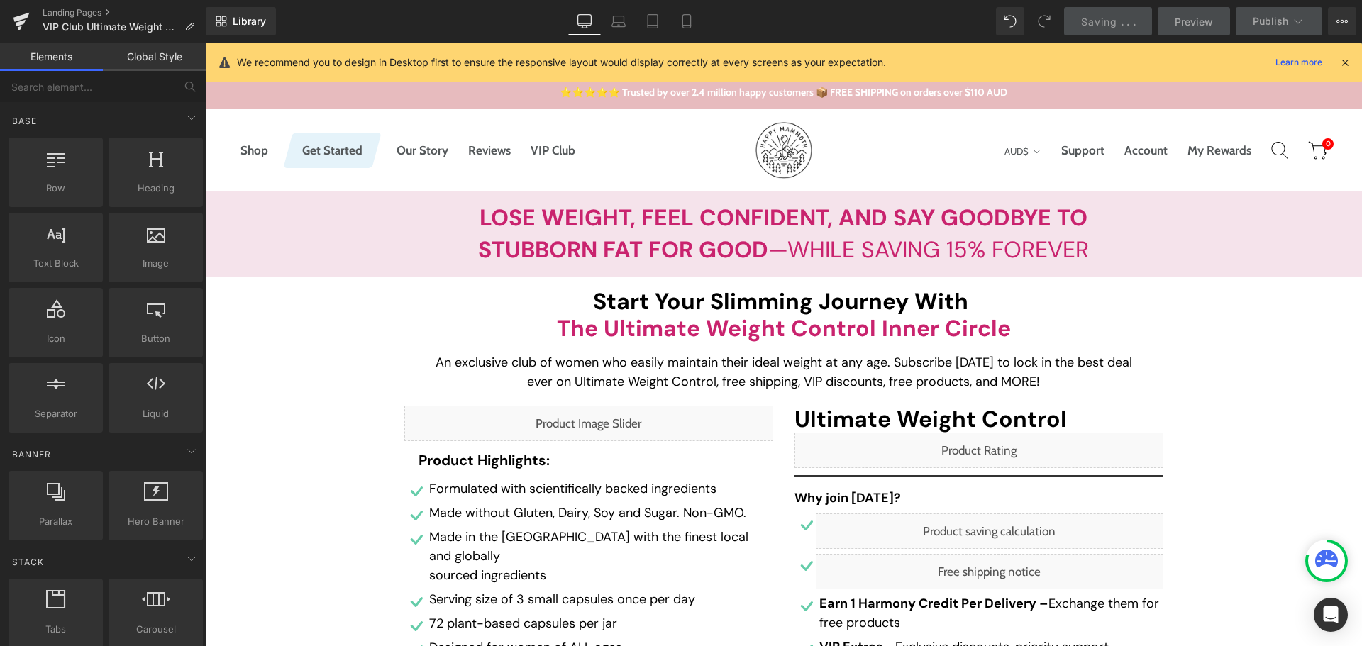
scroll to position [0, 0]
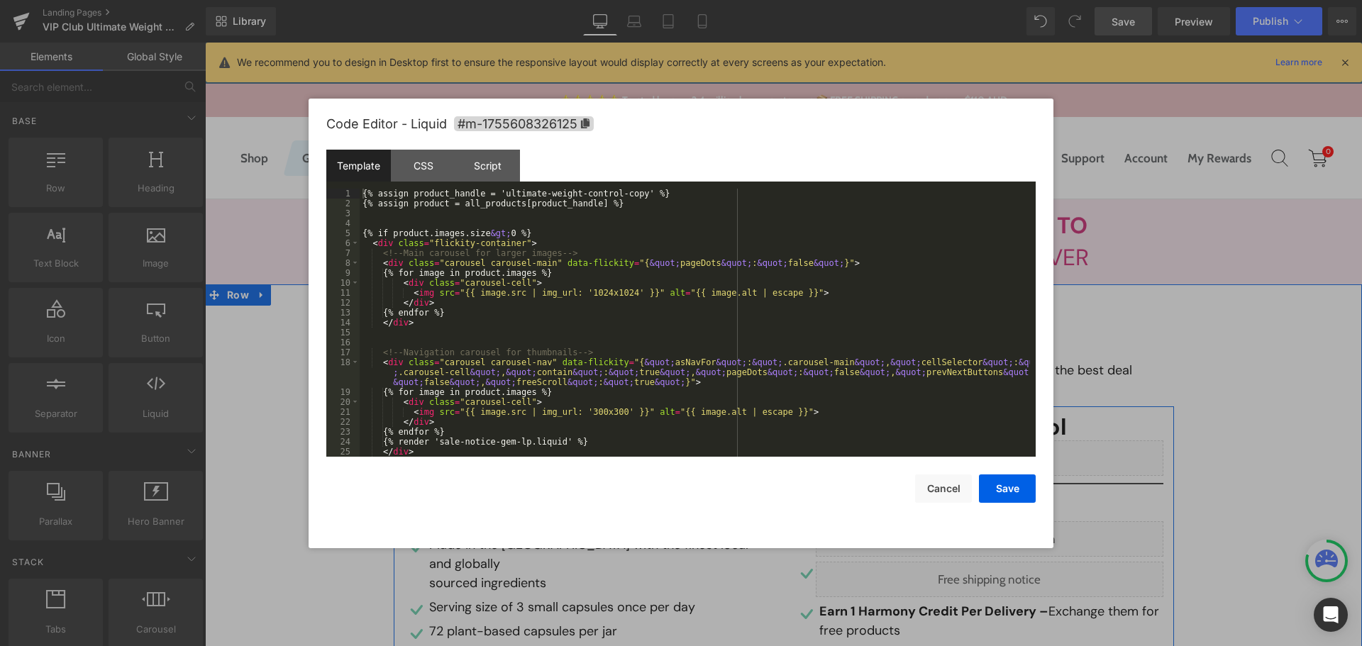
click at [603, 423] on div "Liquid" at bounding box center [588, 430] width 369 height 35
click at [625, 191] on div "{% assign product_handle = 'ultimate-weight-control-copy' %} {% assign product …" at bounding box center [695, 333] width 670 height 288
click at [931, 487] on button "Cancel" at bounding box center [943, 488] width 57 height 28
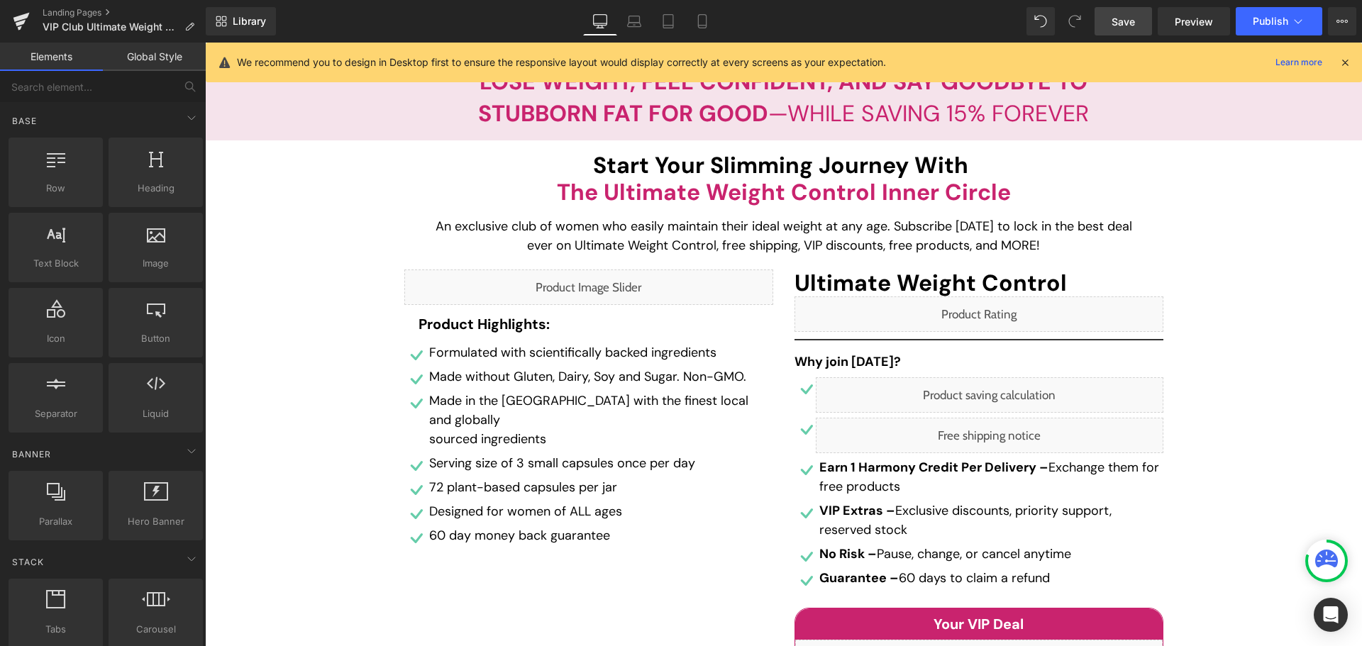
scroll to position [142, 0]
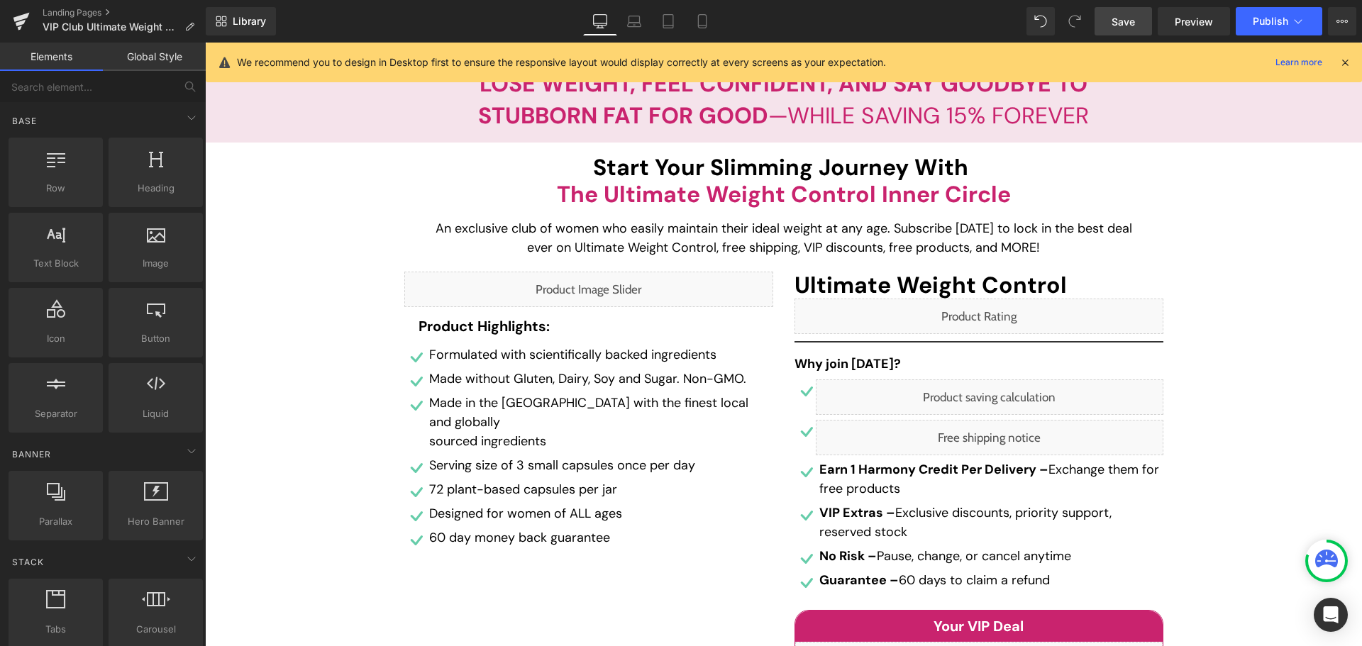
click at [628, 294] on div "Liquid" at bounding box center [588, 289] width 369 height 35
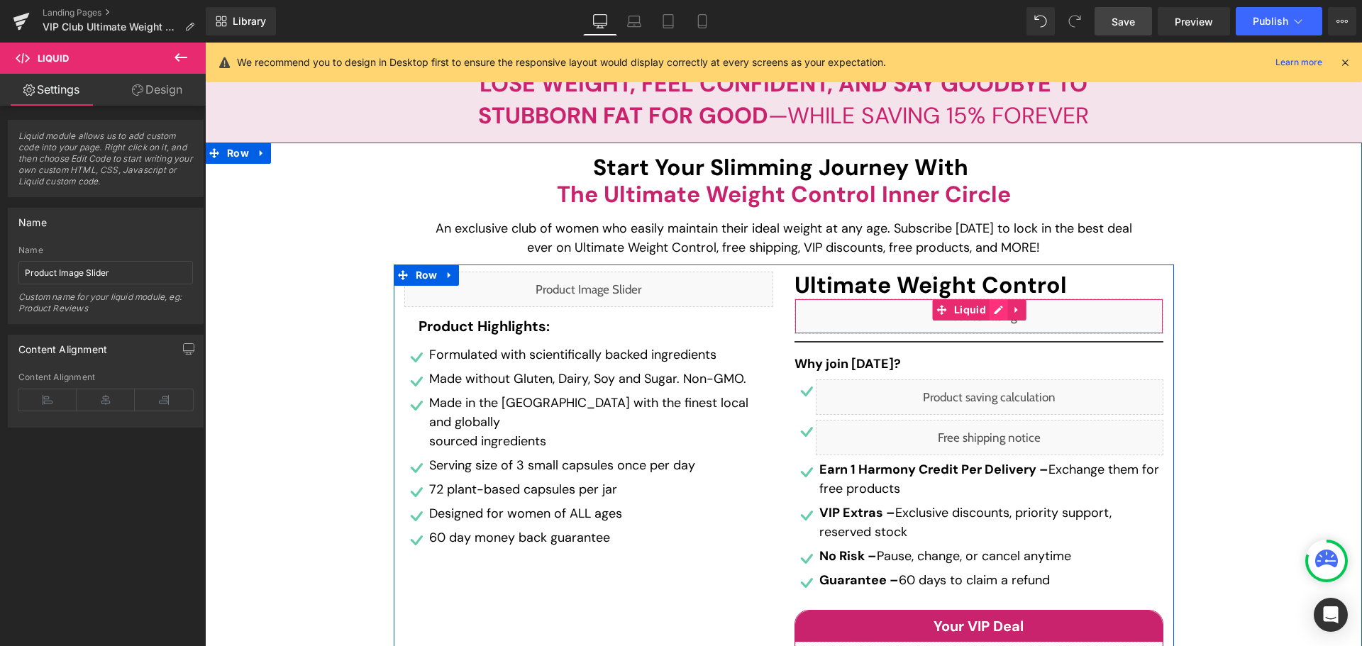
click at [992, 309] on div "Liquid" at bounding box center [978, 316] width 369 height 35
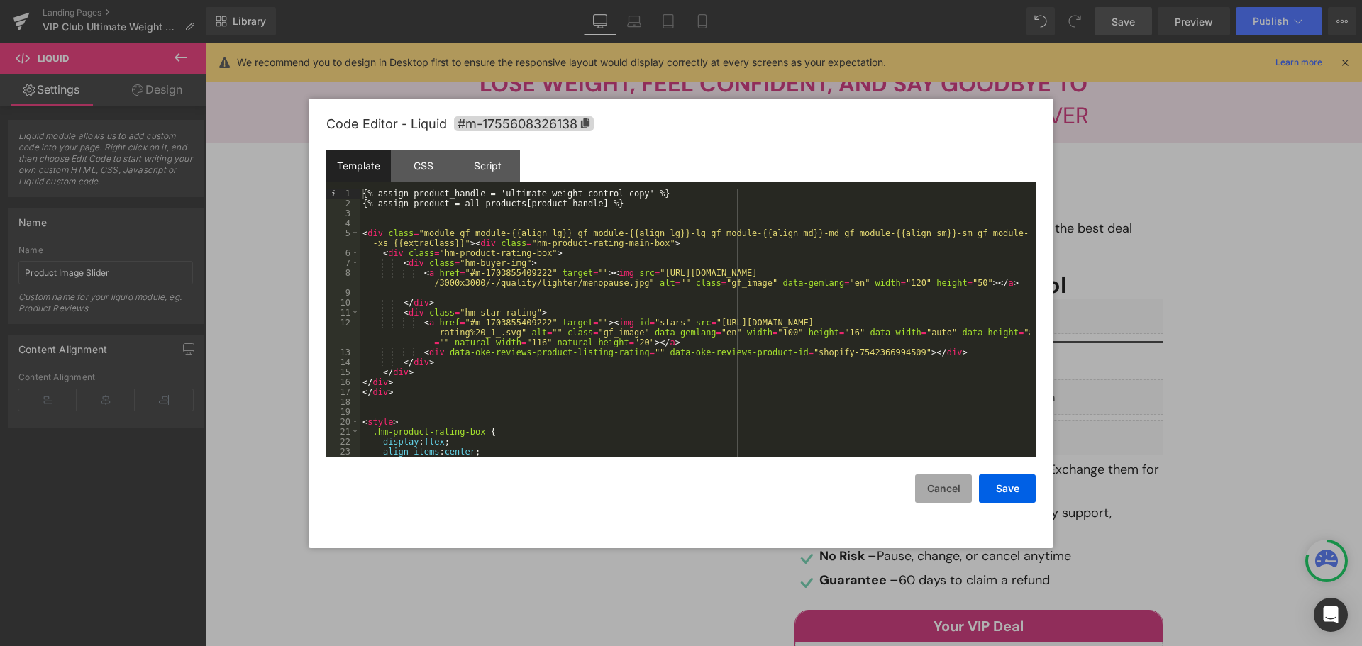
drag, startPoint x: 925, startPoint y: 484, endPoint x: 726, endPoint y: 379, distance: 225.6
click at [925, 484] on button "Cancel" at bounding box center [943, 488] width 57 height 28
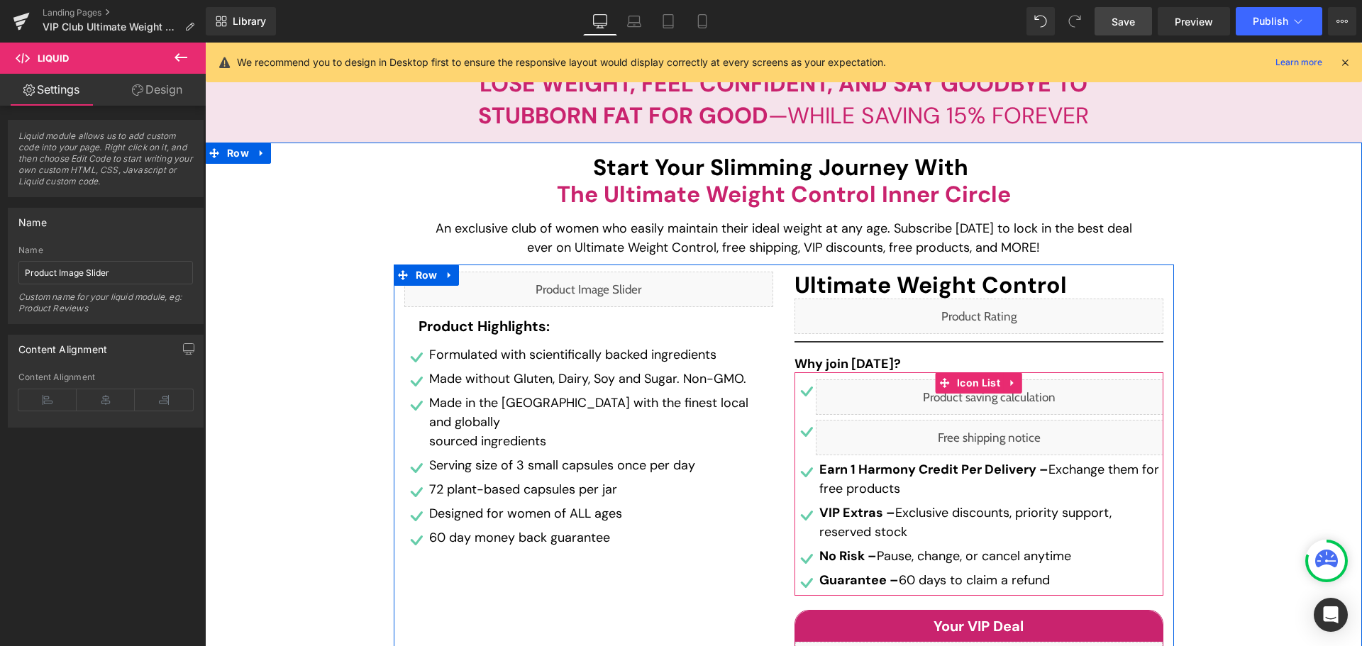
click at [1009, 398] on div "Liquid" at bounding box center [990, 396] width 348 height 35
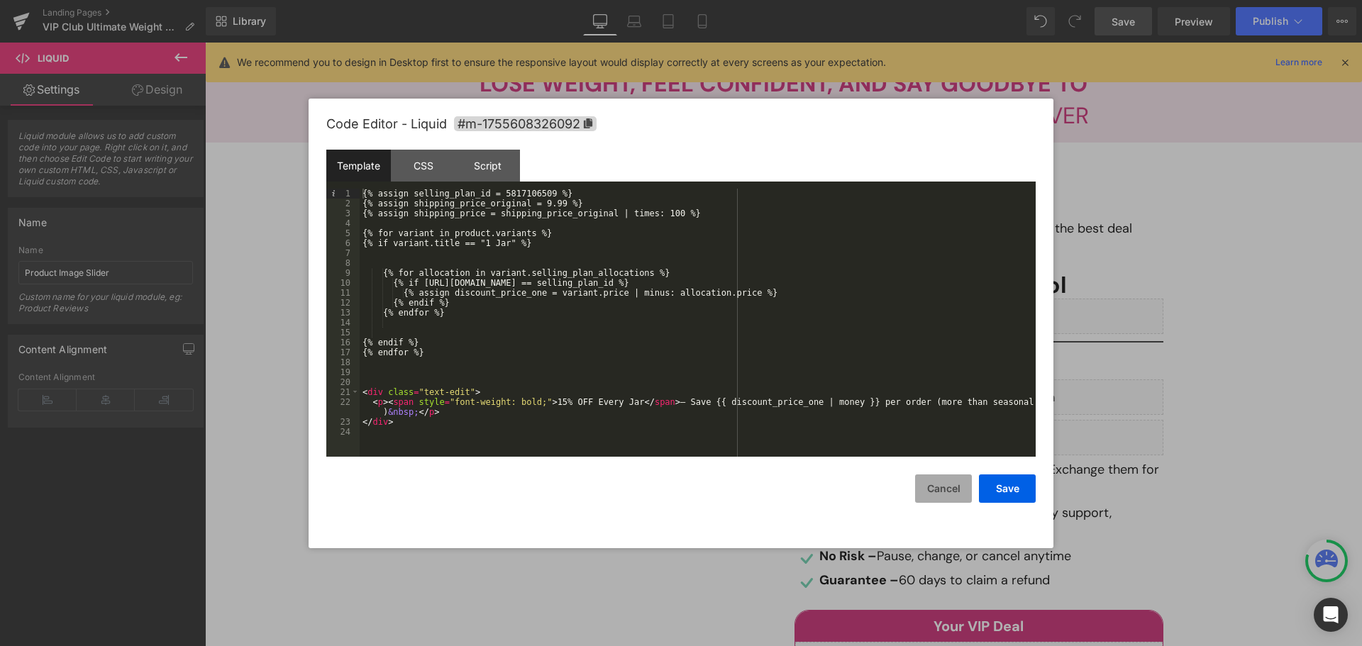
click at [953, 494] on button "Cancel" at bounding box center [943, 488] width 57 height 28
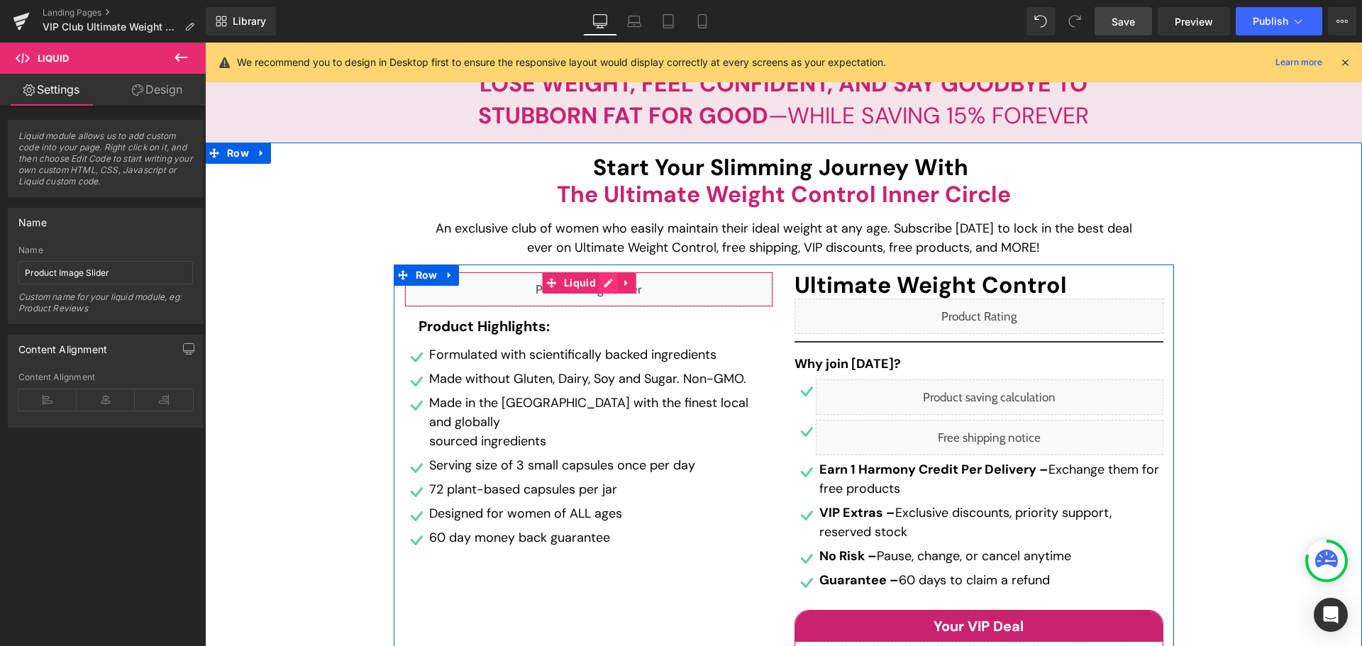
click at [607, 283] on div "Liquid" at bounding box center [588, 289] width 369 height 35
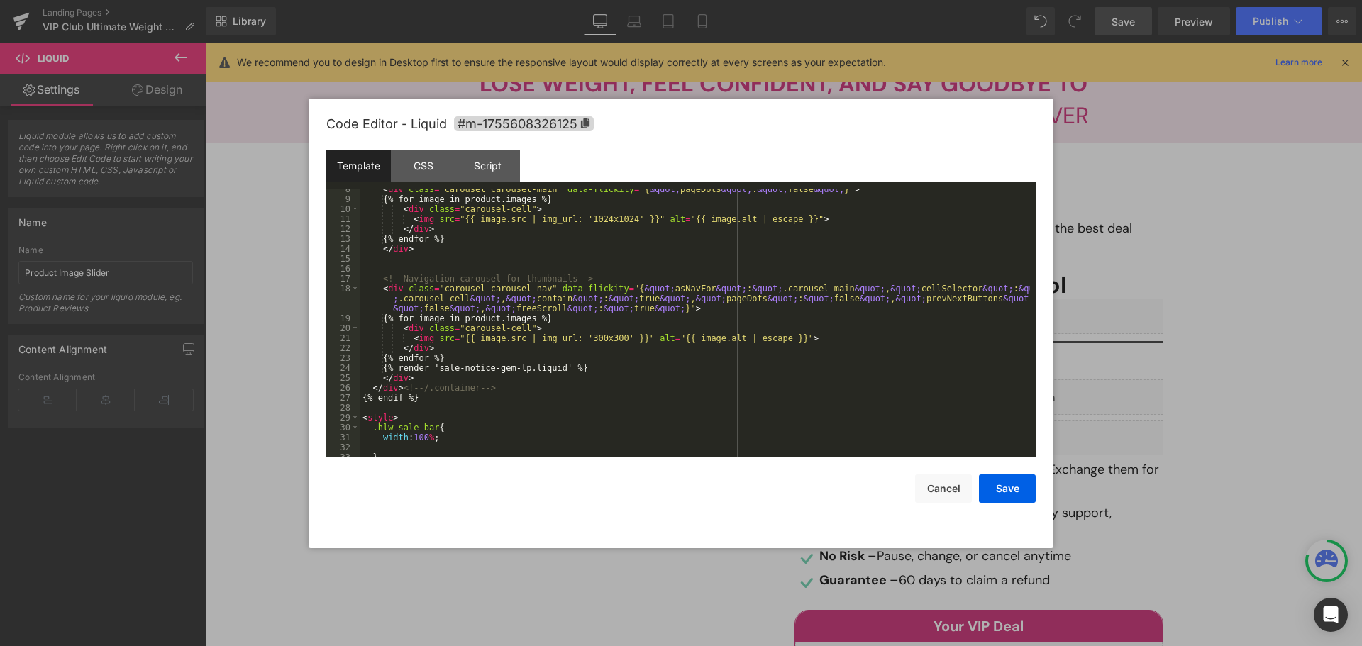
scroll to position [0, 0]
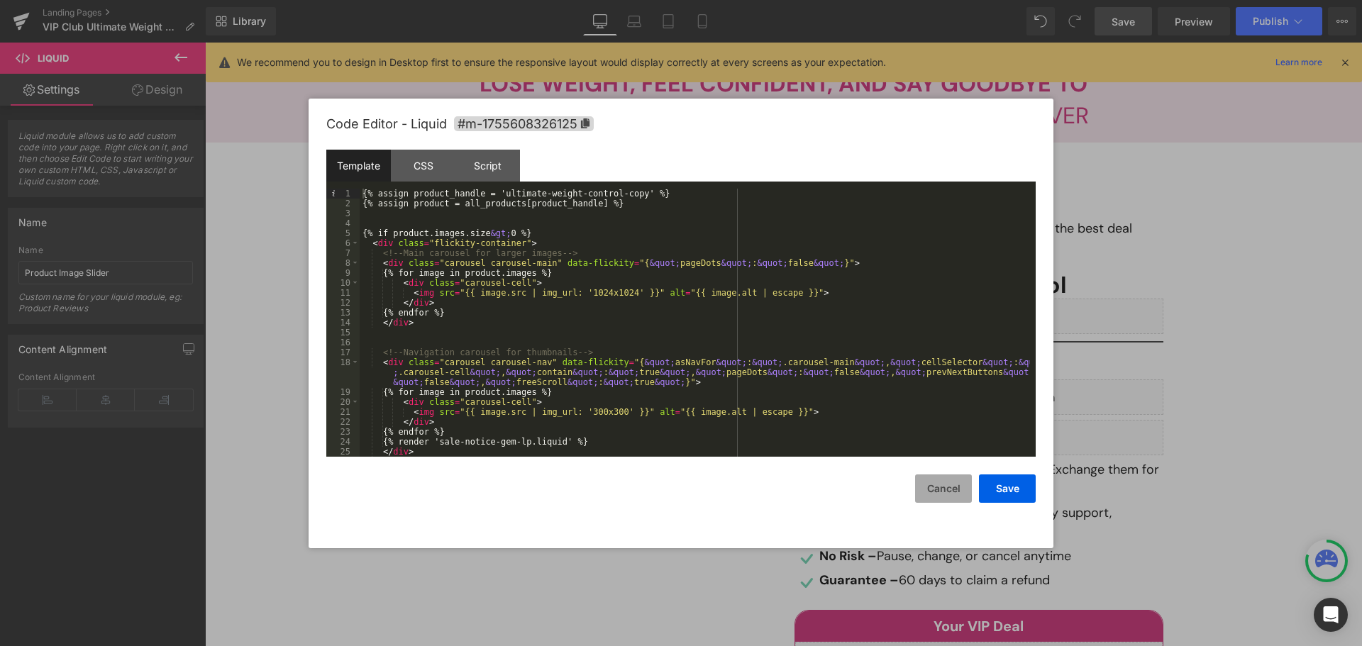
click at [962, 489] on button "Cancel" at bounding box center [943, 488] width 57 height 28
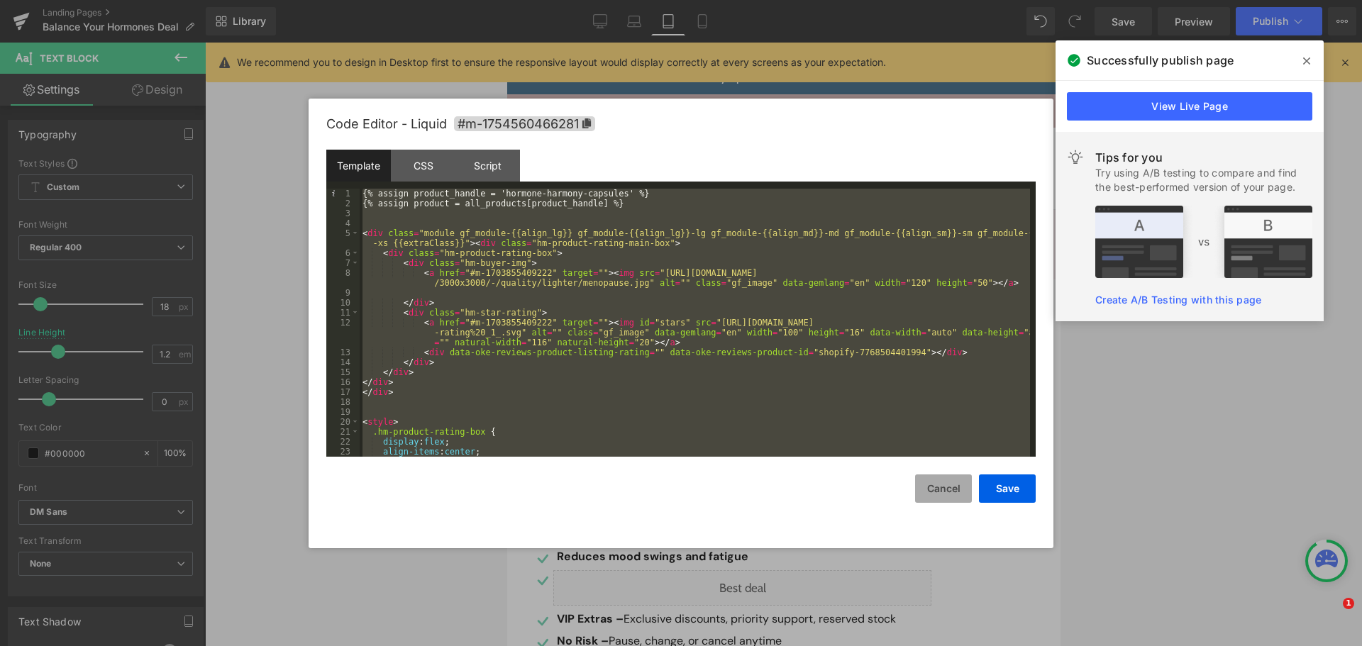
click at [934, 491] on button "Cancel" at bounding box center [943, 488] width 57 height 28
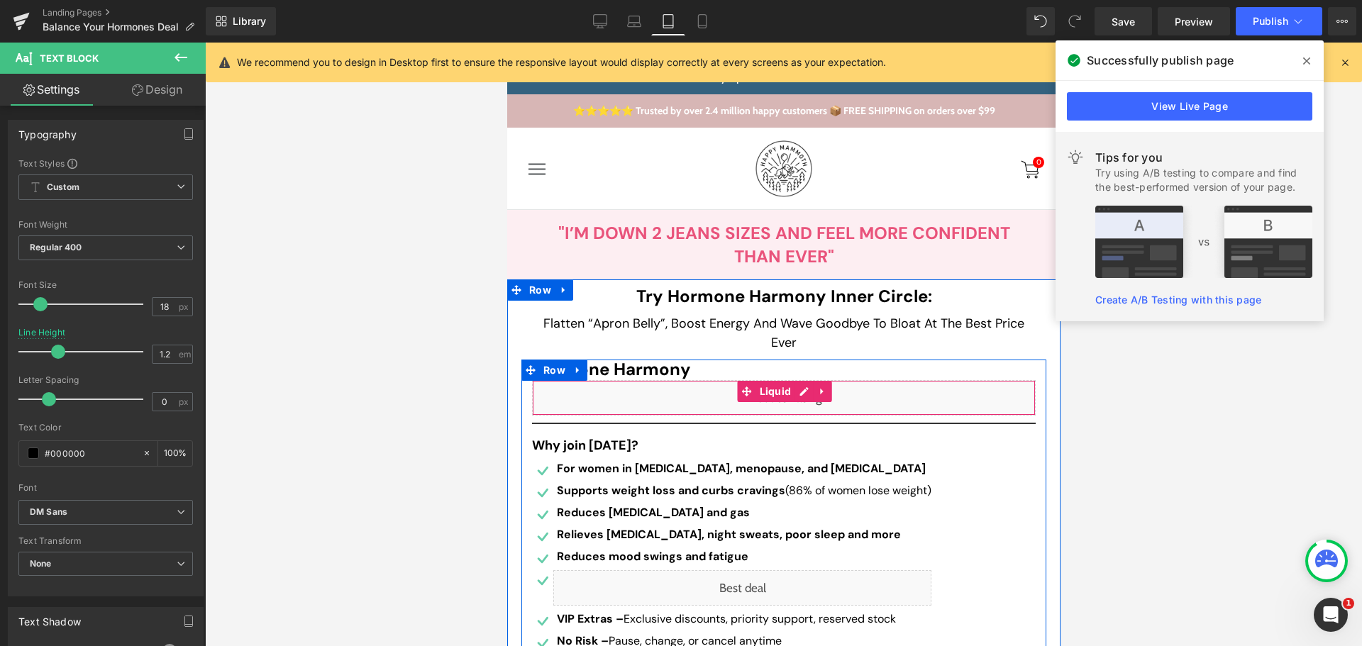
click at [796, 397] on div "Liquid" at bounding box center [783, 397] width 504 height 35
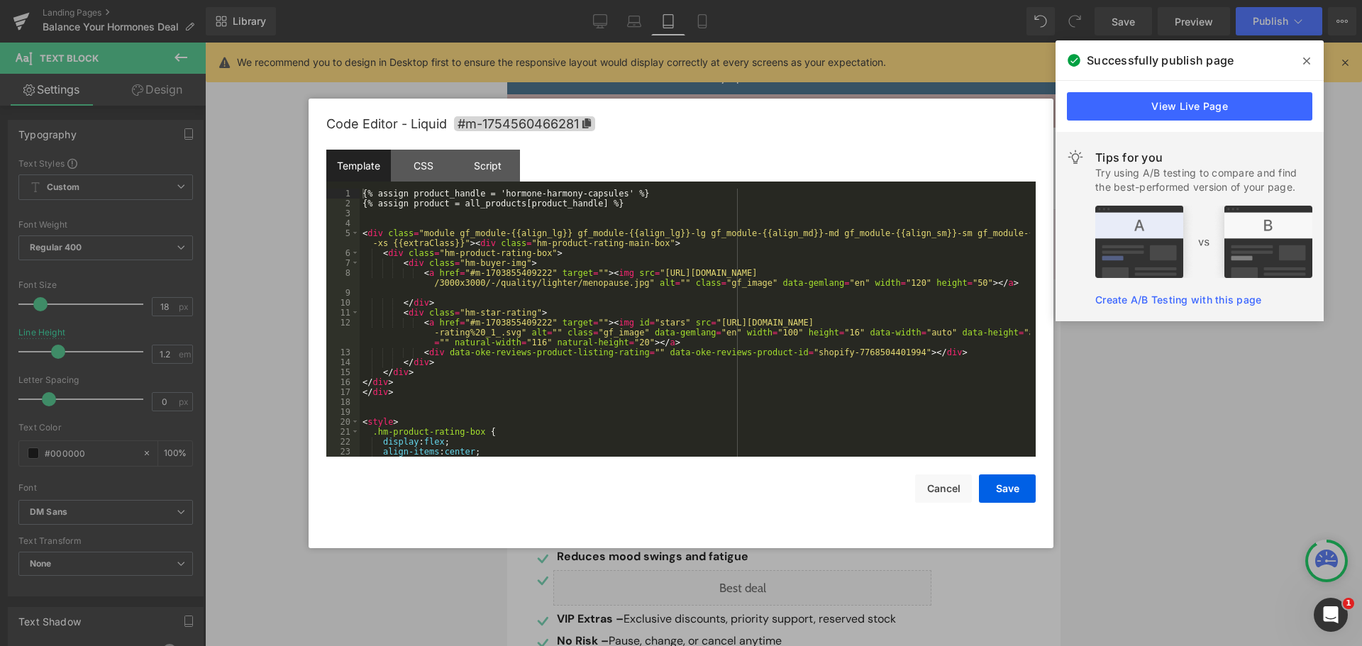
click at [722, 365] on div "{% assign product_handle = 'hormone-harmony-capsules' %} {% assign product = al…" at bounding box center [695, 333] width 670 height 288
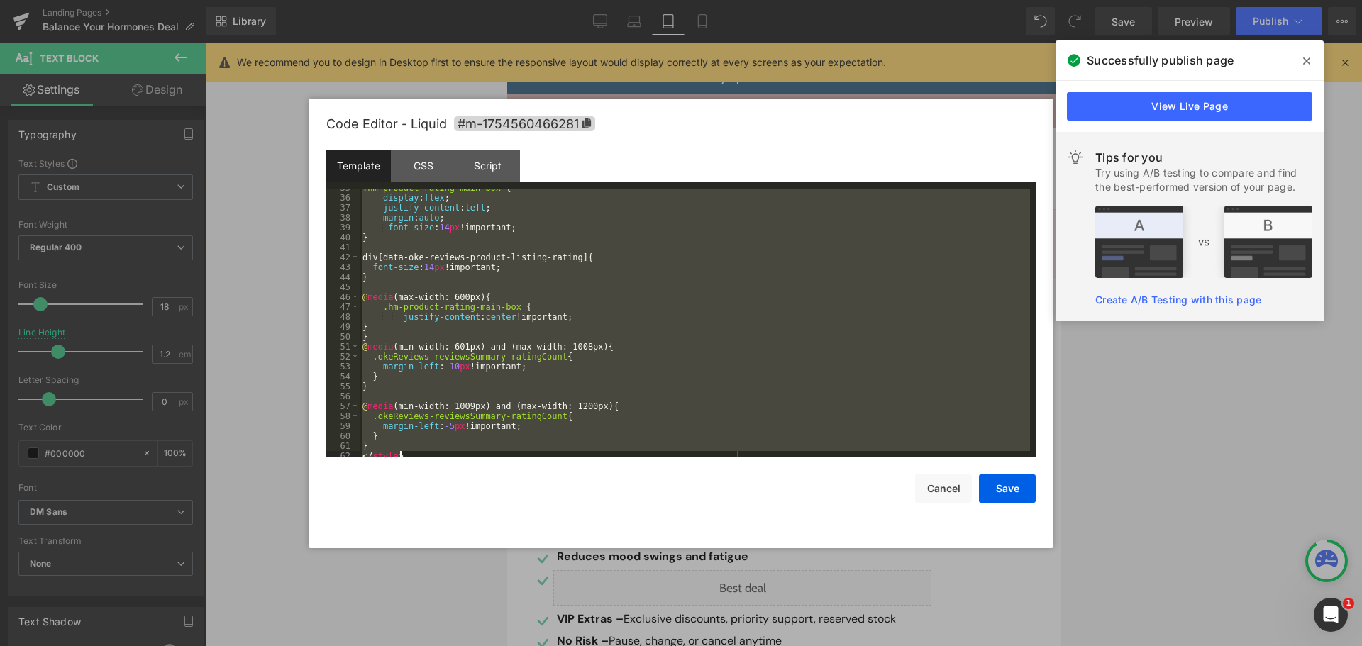
scroll to position [387, 0]
click at [942, 482] on button "Cancel" at bounding box center [943, 488] width 57 height 28
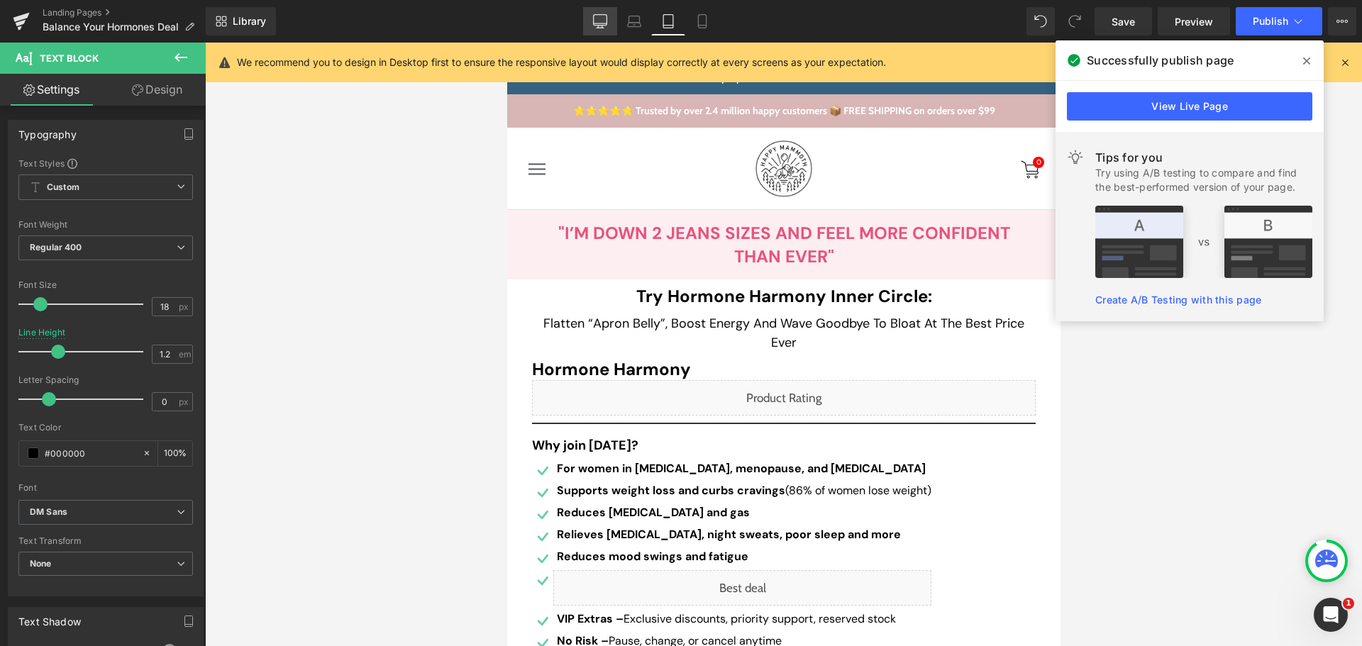
drag, startPoint x: 546, startPoint y: 204, endPoint x: 601, endPoint y: 23, distance: 188.9
click at [601, 23] on icon at bounding box center [600, 23] width 13 height 0
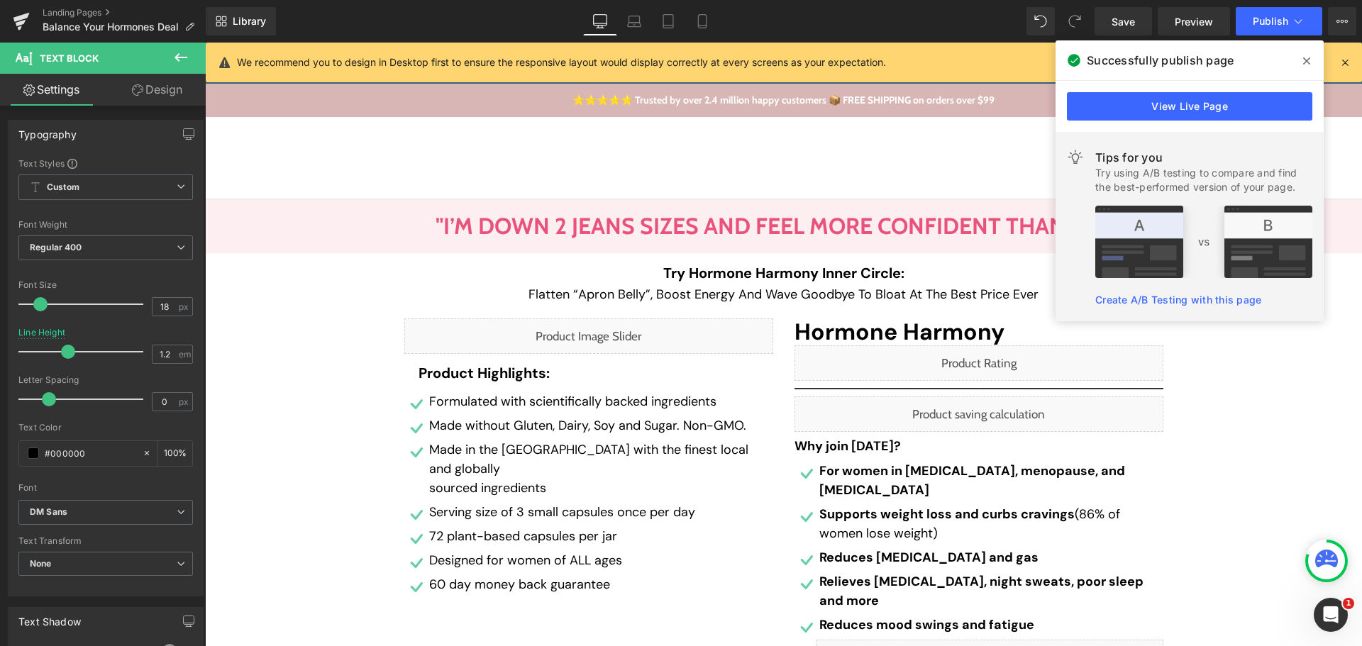
type input "1.4"
type input "100"
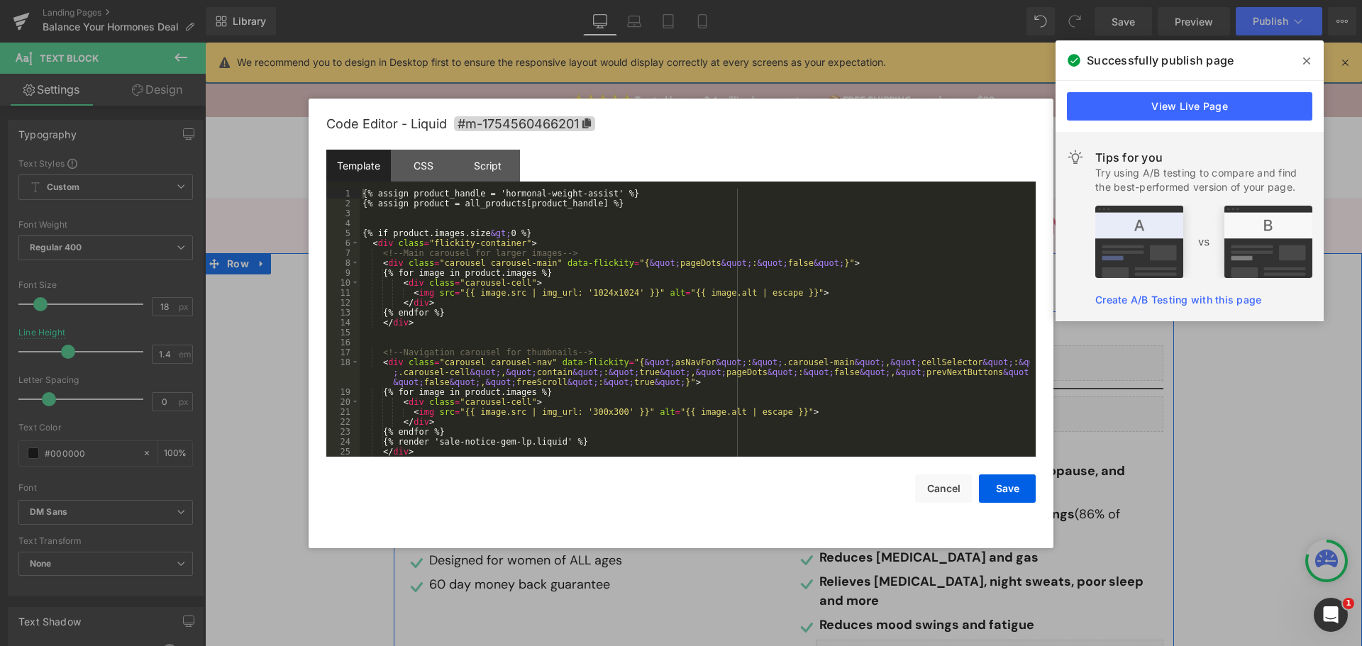
click at [599, 332] on div "Liquid" at bounding box center [588, 335] width 369 height 35
click at [597, 379] on div "{% assign product_handle = 'hormonal-weight-assist' %} {% assign product = all_…" at bounding box center [695, 333] width 670 height 288
